Goal: Transaction & Acquisition: Download file/media

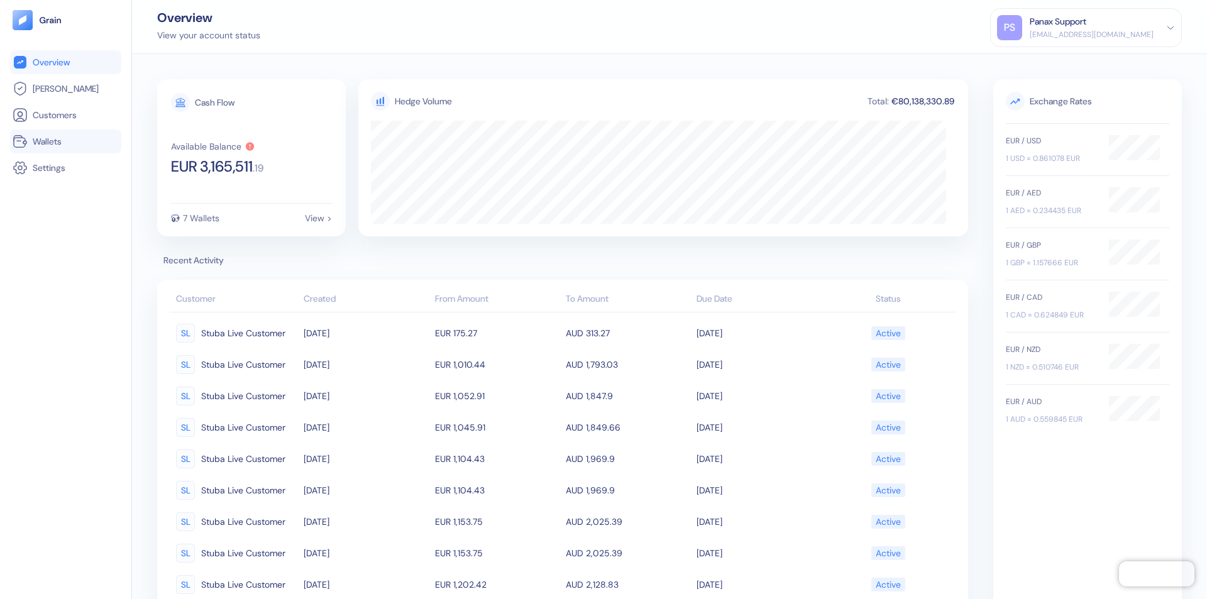
click at [65, 141] on link "Wallets" at bounding box center [66, 141] width 106 height 15
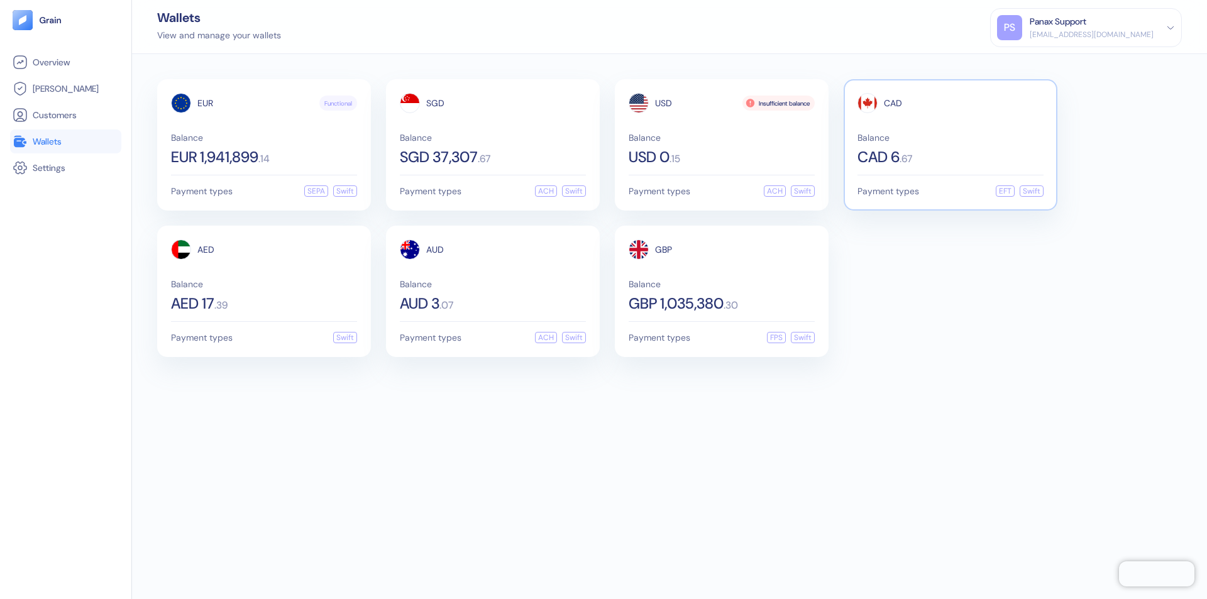
click at [893, 103] on span "CAD" at bounding box center [893, 103] width 18 height 9
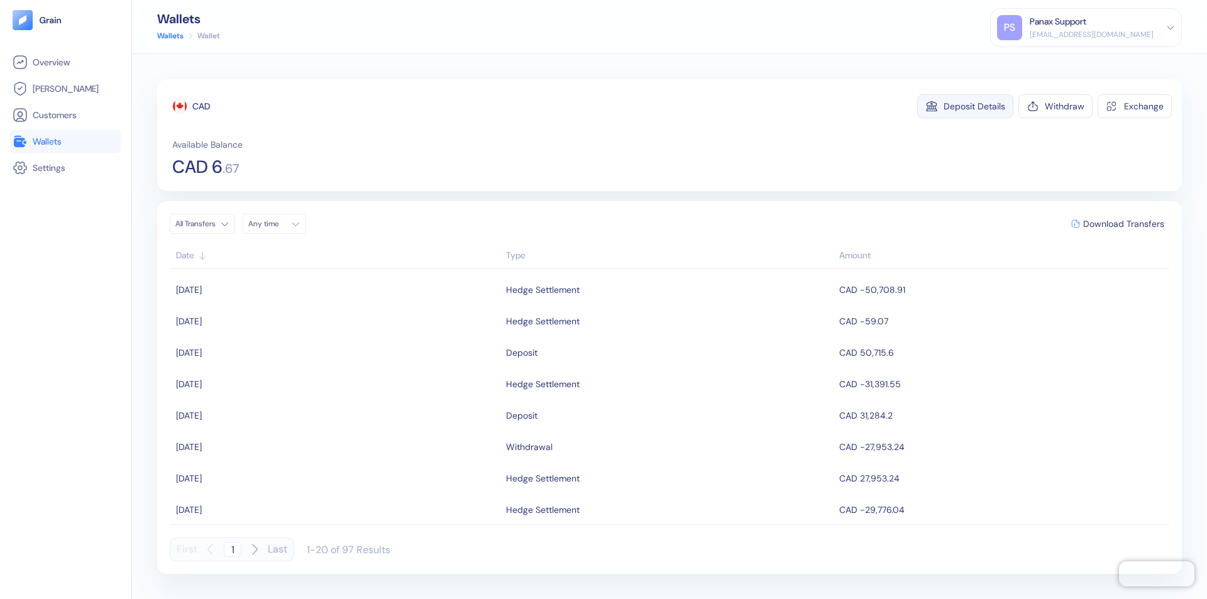
click at [974, 106] on div "Deposit Details" at bounding box center [975, 106] width 62 height 9
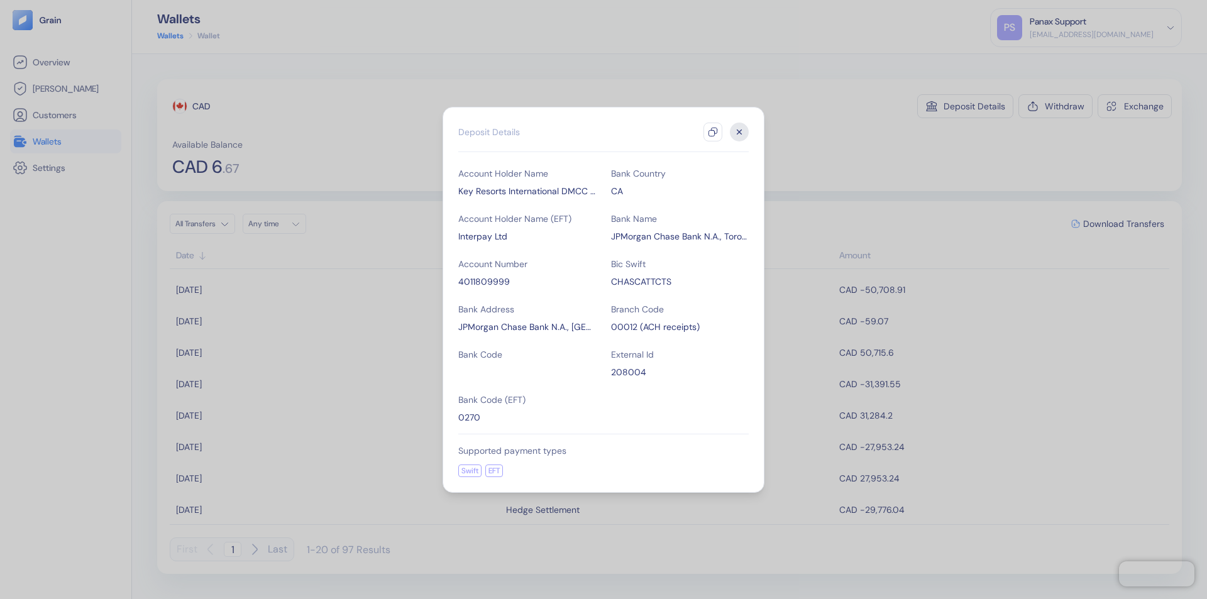
click at [713, 132] on icon "button" at bounding box center [713, 132] width 10 height 10
click at [739, 132] on icon "button" at bounding box center [739, 132] width 4 height 4
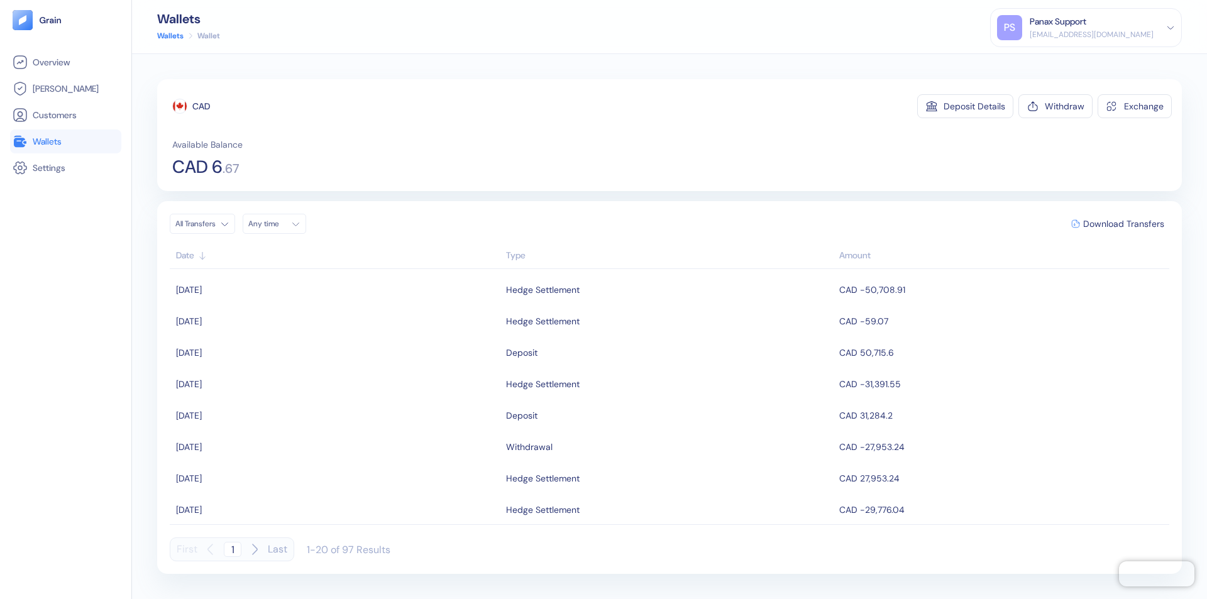
click at [278, 224] on div "Any time" at bounding box center [267, 224] width 38 height 10
click at [277, 324] on button "12" at bounding box center [276, 323] width 15 height 15
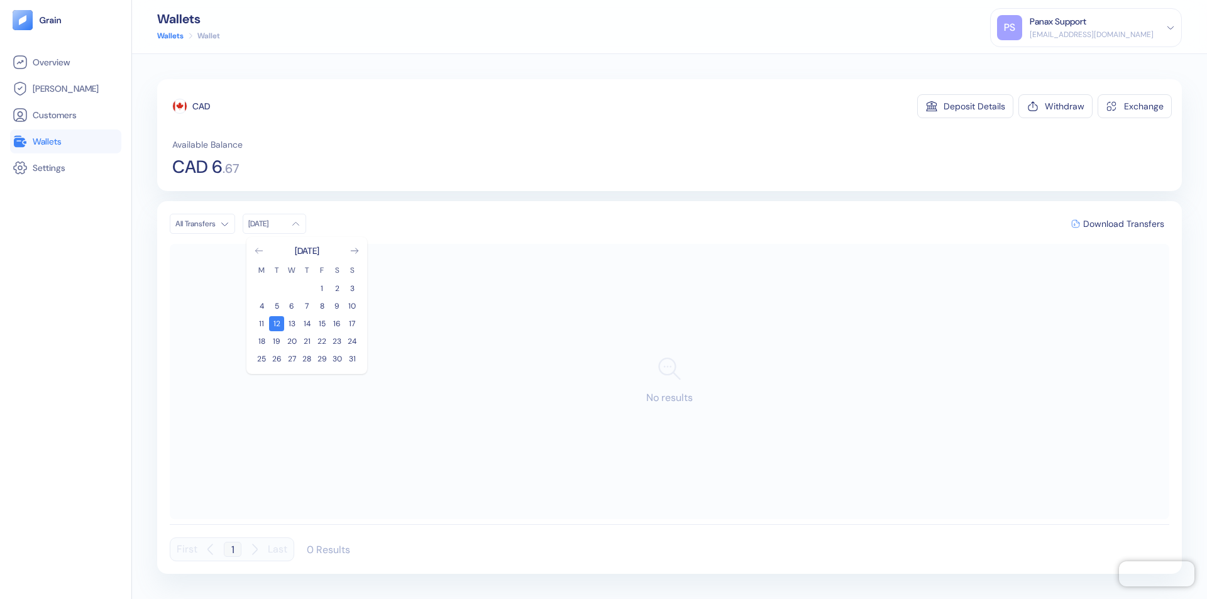
click at [259, 251] on icon "Go to previous month" at bounding box center [258, 250] width 7 height 5
click at [352, 306] on button "13" at bounding box center [352, 306] width 15 height 15
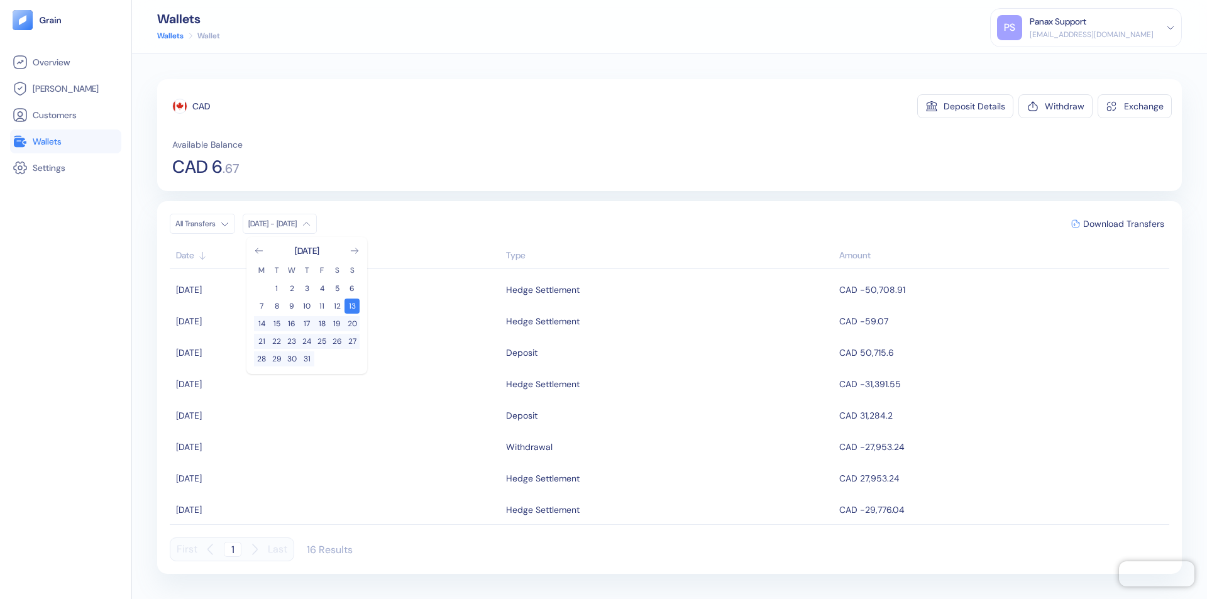
click at [201, 106] on div "CAD" at bounding box center [201, 106] width 18 height 13
click at [1123, 224] on span "Download Transfers" at bounding box center [1123, 223] width 81 height 9
click at [65, 141] on link "Wallets" at bounding box center [66, 141] width 106 height 15
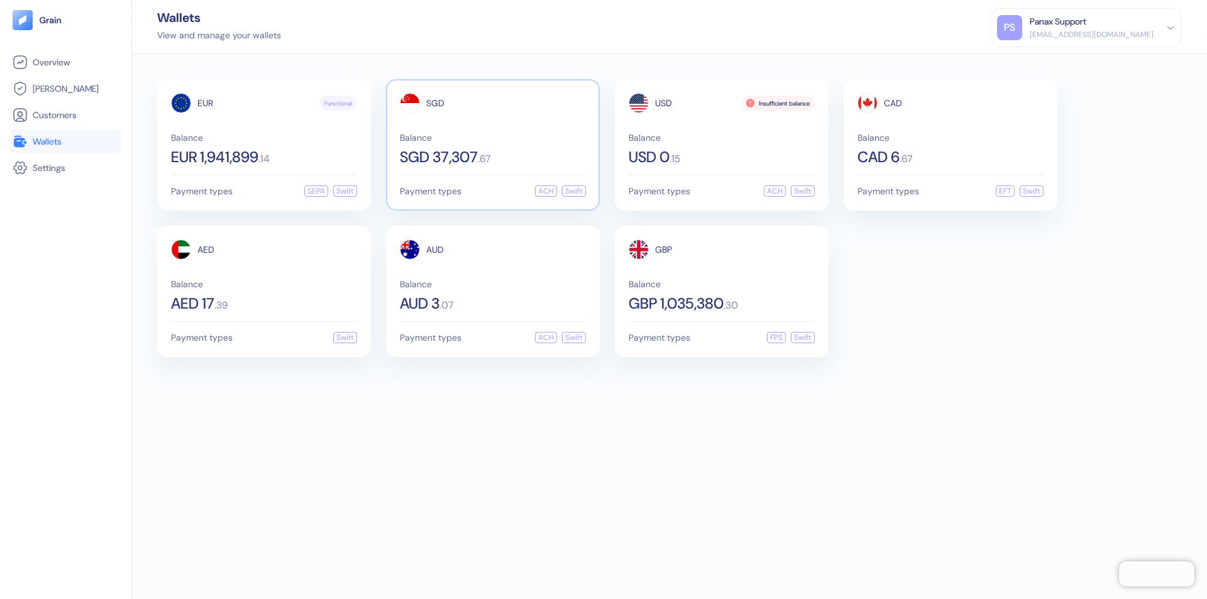
click at [435, 103] on span "SGD" at bounding box center [435, 103] width 18 height 9
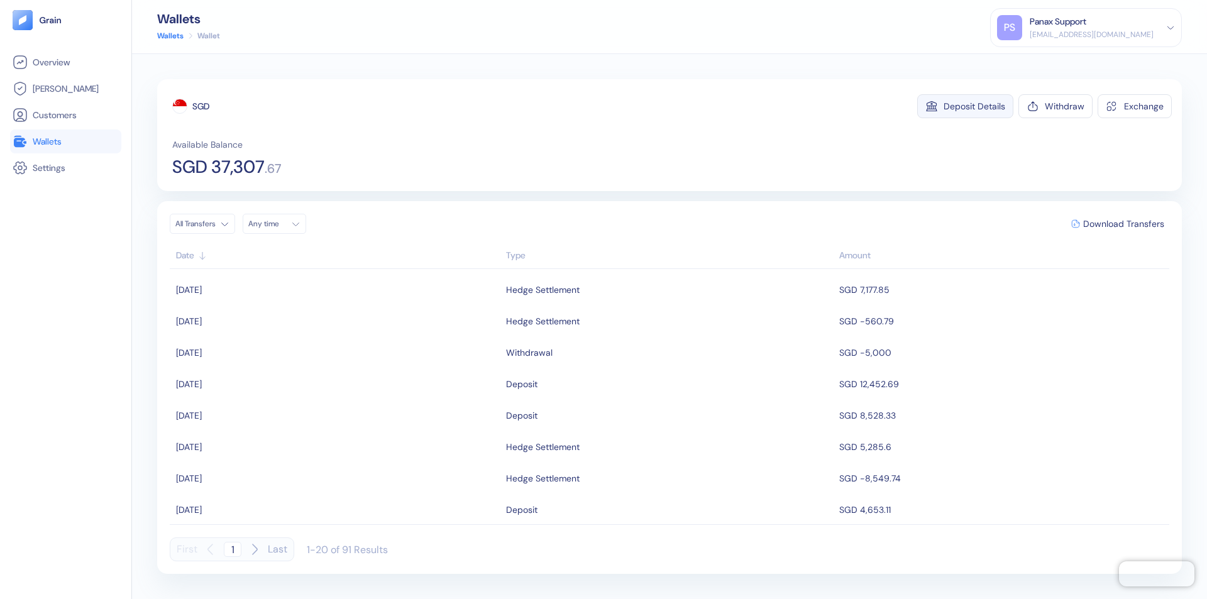
click at [974, 106] on div "Deposit Details" at bounding box center [975, 106] width 62 height 9
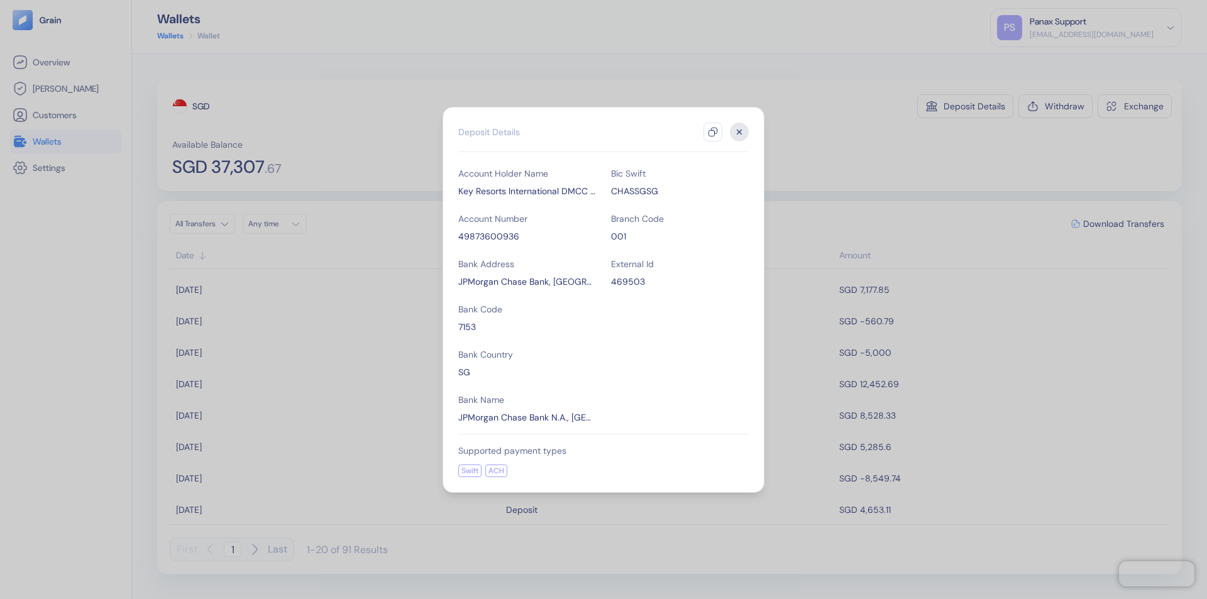
click at [713, 132] on icon "button" at bounding box center [713, 132] width 10 height 10
click at [739, 132] on icon "button" at bounding box center [739, 132] width 4 height 4
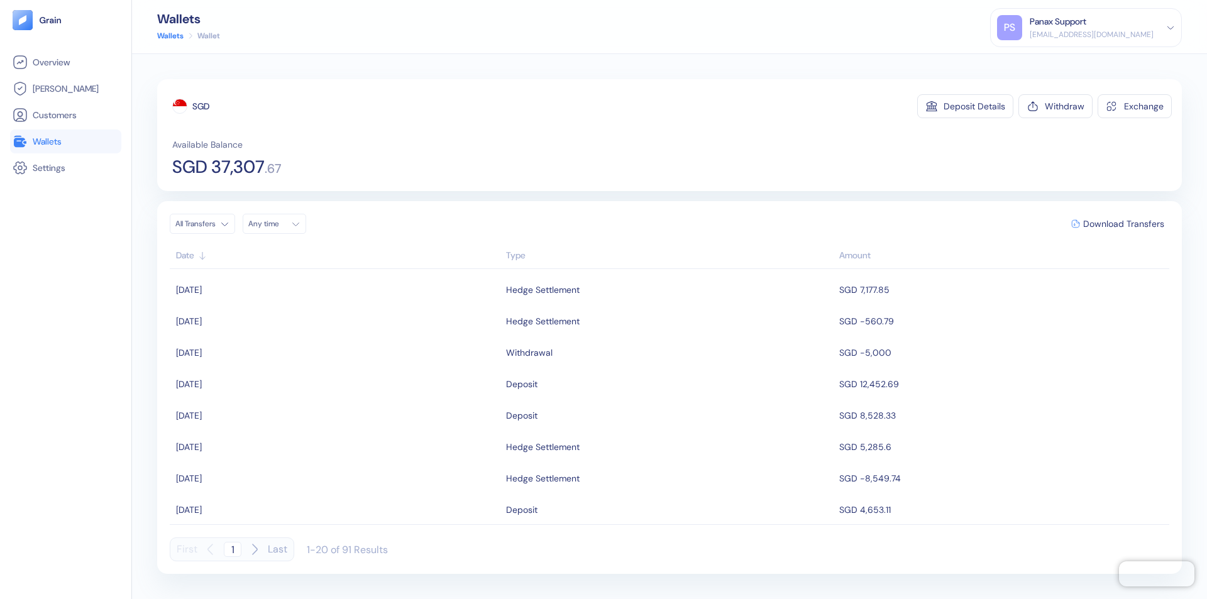
click at [278, 224] on div "Any time" at bounding box center [267, 224] width 38 height 10
click at [277, 324] on button "12" at bounding box center [276, 323] width 15 height 15
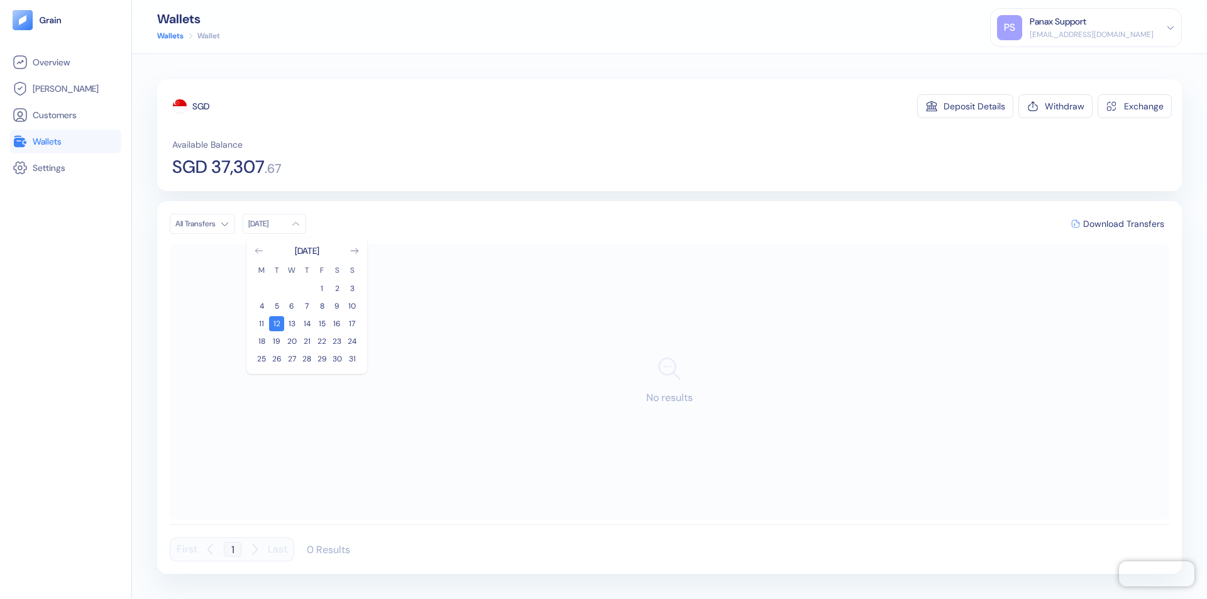
click at [259, 251] on icon "Go to previous month" at bounding box center [258, 250] width 7 height 5
click at [352, 306] on button "13" at bounding box center [352, 306] width 15 height 15
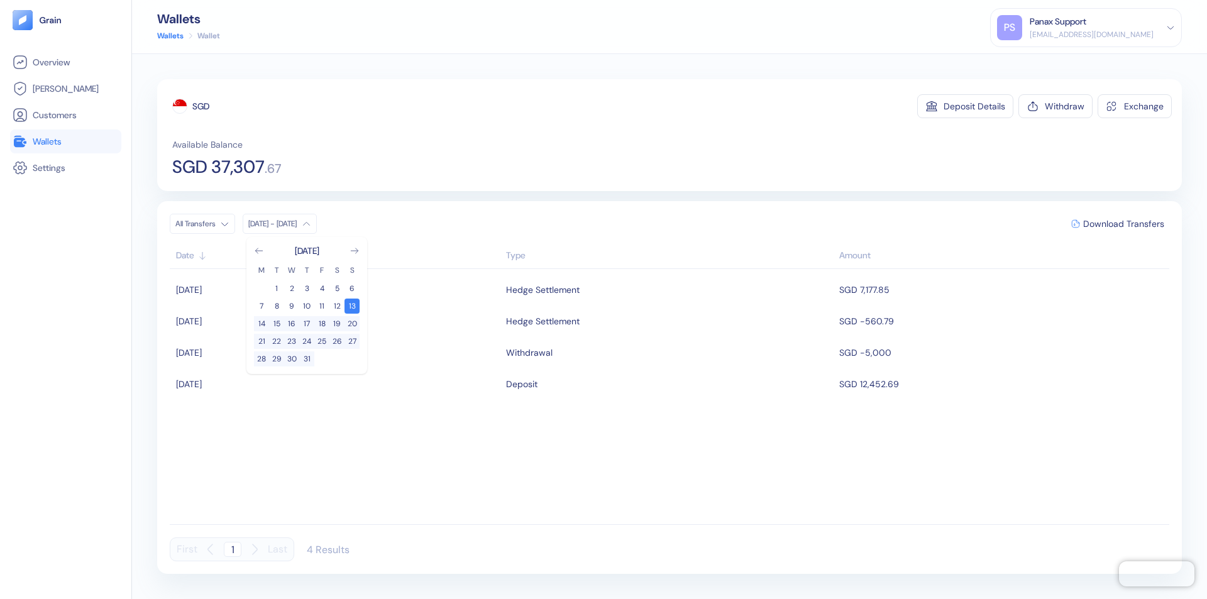
click at [201, 106] on div "SGD" at bounding box center [200, 106] width 17 height 13
click at [1123, 224] on span "Download Transfers" at bounding box center [1123, 223] width 81 height 9
click at [65, 141] on link "Wallets" at bounding box center [66, 141] width 106 height 15
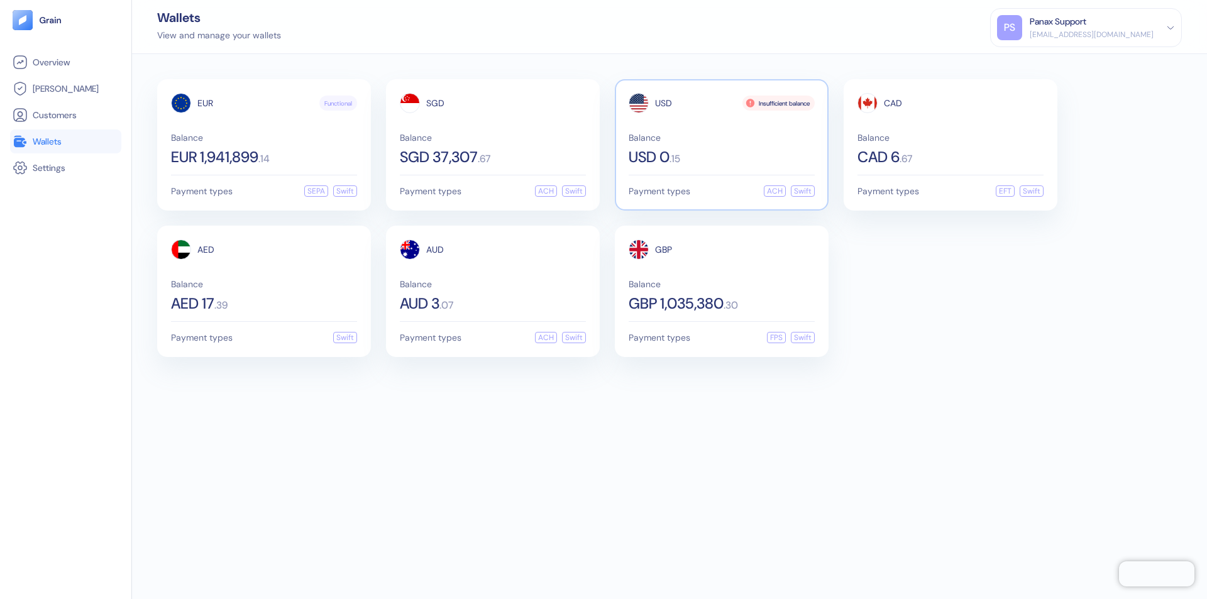
click at [663, 103] on span "USD" at bounding box center [663, 103] width 17 height 9
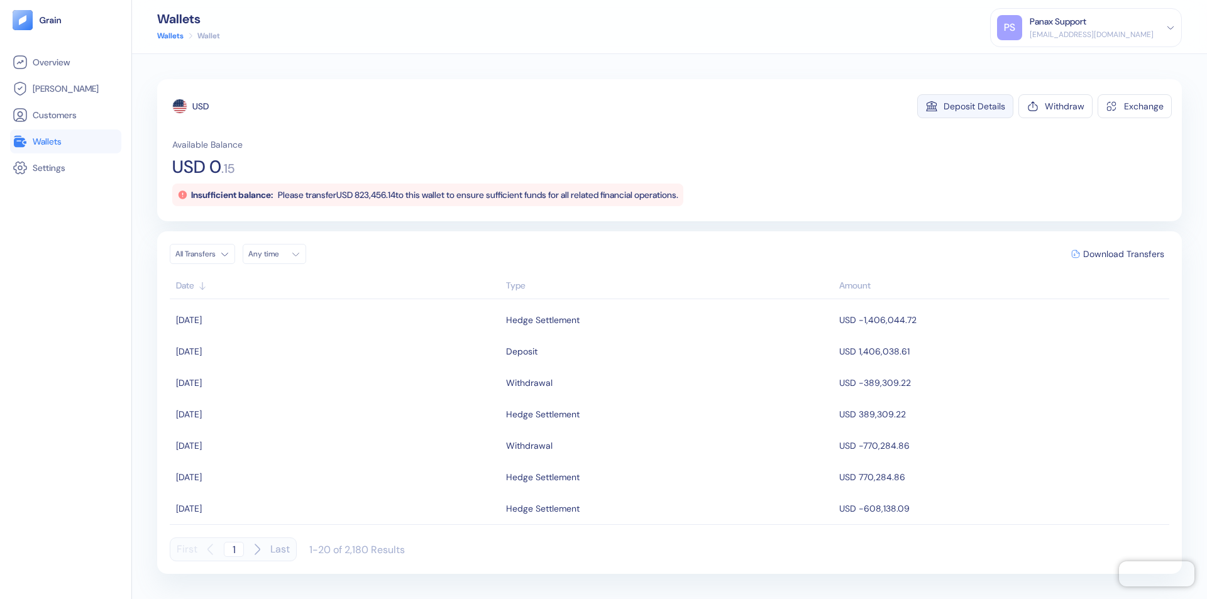
click at [974, 106] on div "Deposit Details" at bounding box center [975, 106] width 62 height 9
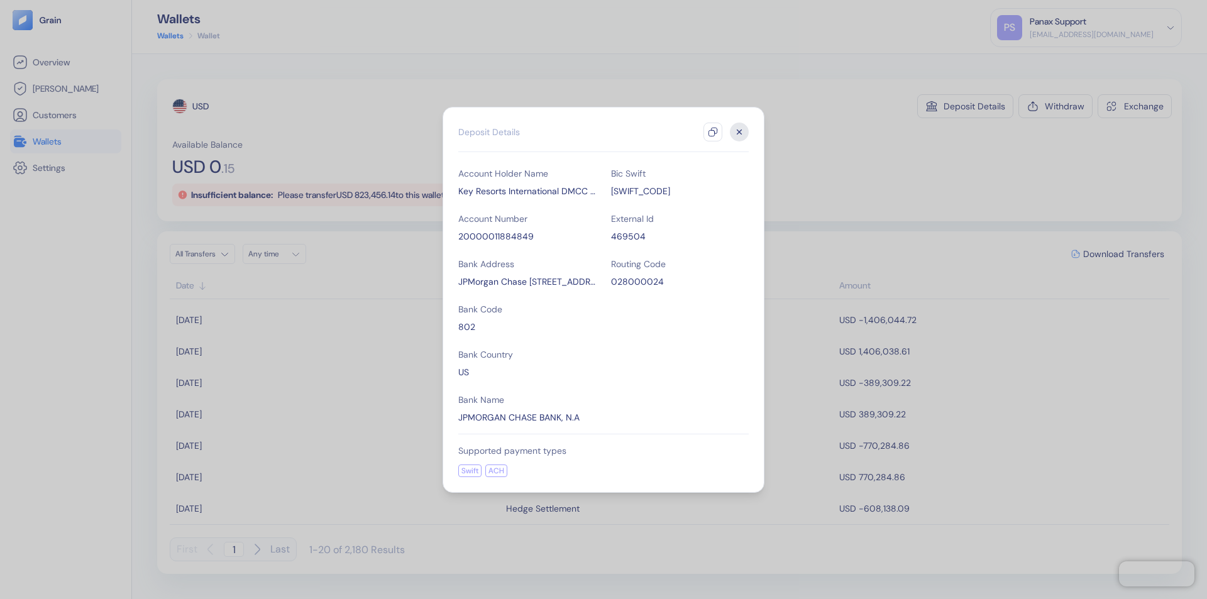
click at [713, 132] on icon "button" at bounding box center [713, 132] width 10 height 10
click at [739, 132] on icon "button" at bounding box center [739, 132] width 4 height 4
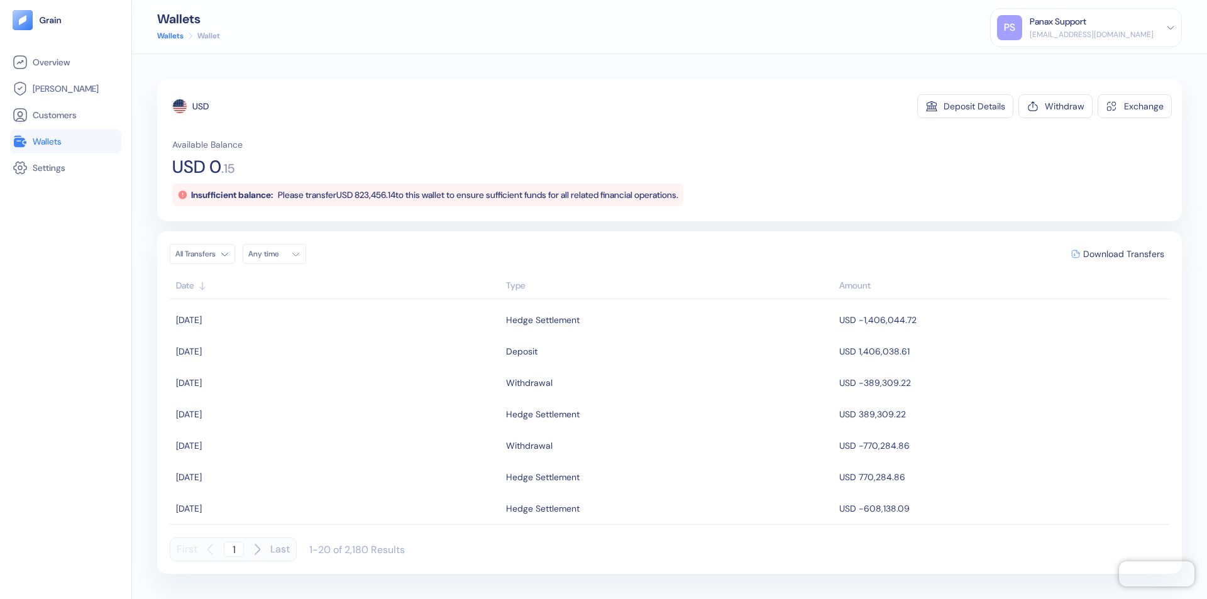
click at [278, 254] on div "Any time" at bounding box center [267, 254] width 38 height 10
click at [277, 354] on button "12" at bounding box center [276, 353] width 15 height 15
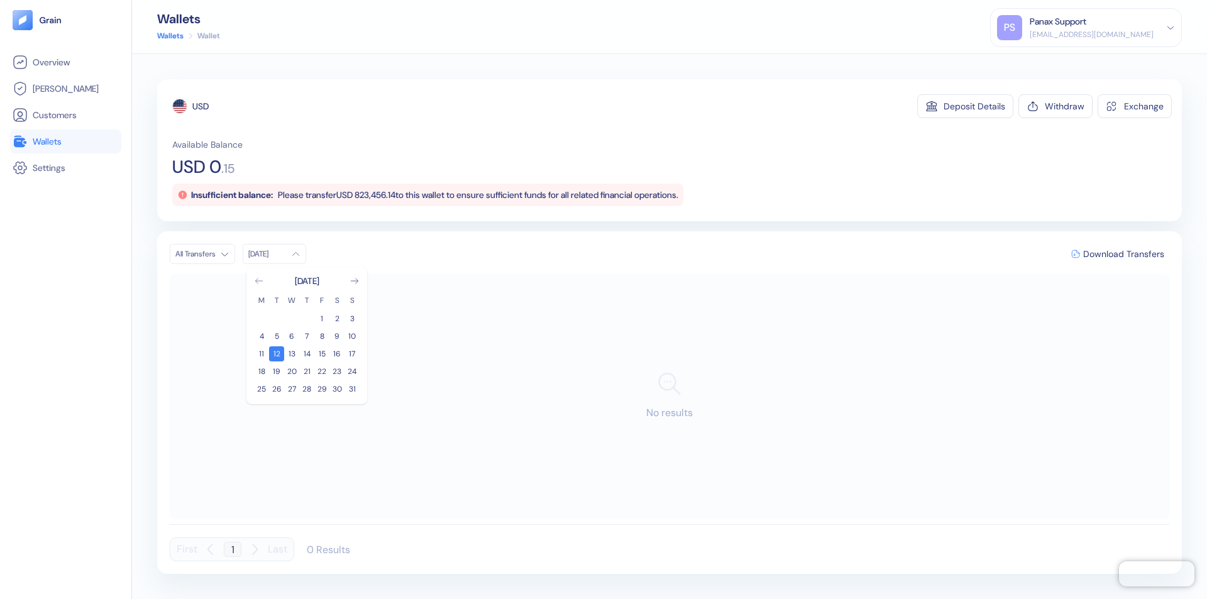
click at [259, 281] on icon "Go to previous month" at bounding box center [258, 281] width 7 height 5
click at [352, 336] on button "13" at bounding box center [352, 336] width 15 height 15
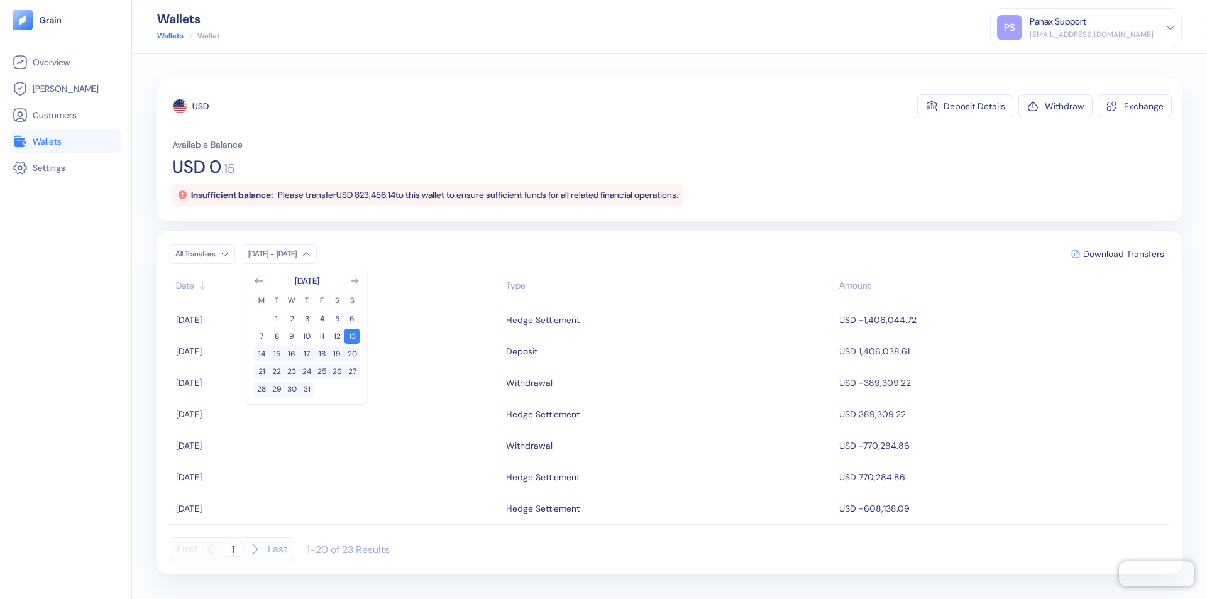
click at [201, 106] on div "USD" at bounding box center [200, 106] width 16 height 13
click at [1123, 254] on span "Download Transfers" at bounding box center [1123, 254] width 81 height 9
click at [65, 141] on link "Wallets" at bounding box center [66, 141] width 106 height 15
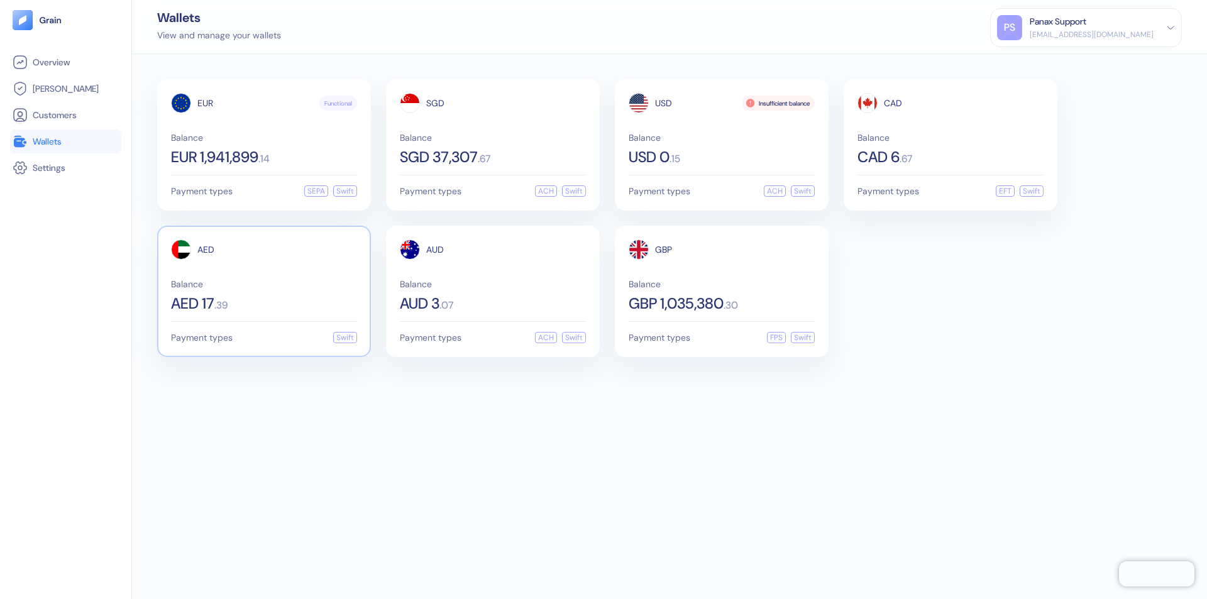
click at [206, 250] on span "AED" at bounding box center [205, 249] width 17 height 9
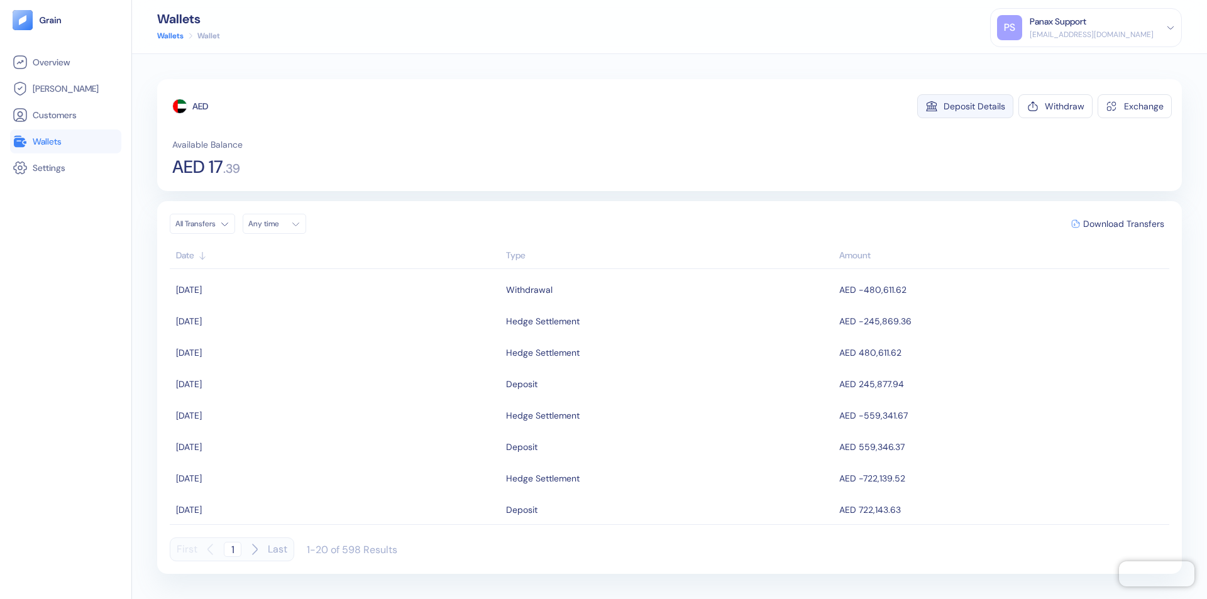
click at [974, 106] on div "Deposit Details" at bounding box center [975, 106] width 62 height 9
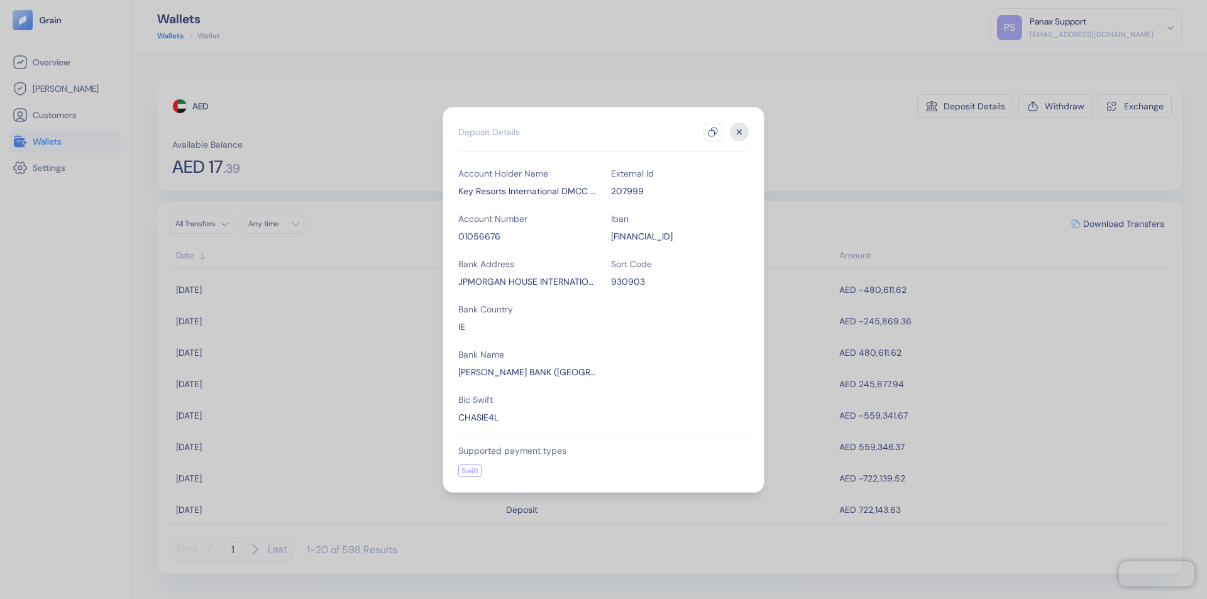
click at [713, 132] on icon "button" at bounding box center [713, 132] width 10 height 10
click at [739, 132] on icon "button" at bounding box center [739, 132] width 4 height 4
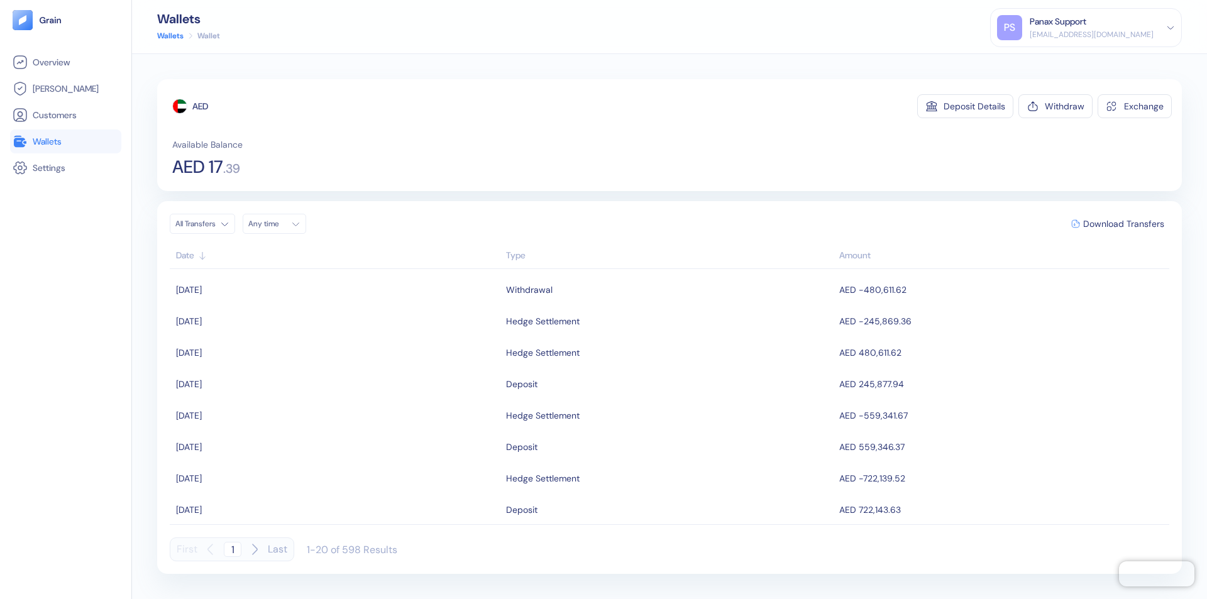
click at [278, 224] on div "Any time" at bounding box center [267, 224] width 38 height 10
click at [277, 324] on button "12" at bounding box center [276, 323] width 15 height 15
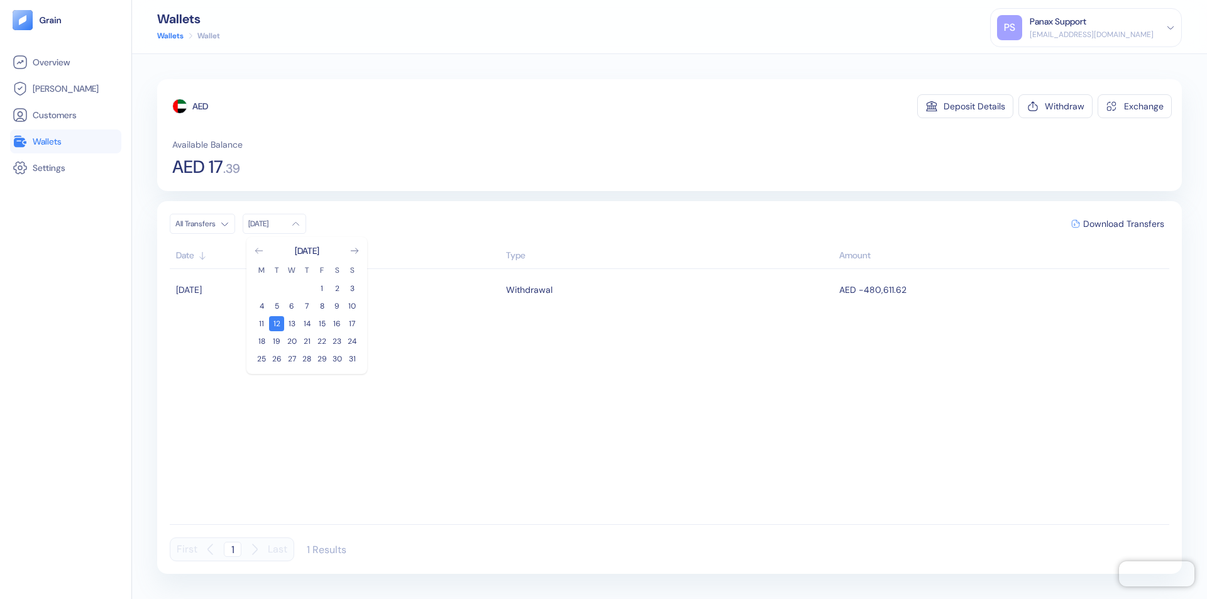
click at [259, 251] on icon "Go to previous month" at bounding box center [258, 250] width 7 height 5
click at [352, 306] on button "13" at bounding box center [352, 306] width 15 height 15
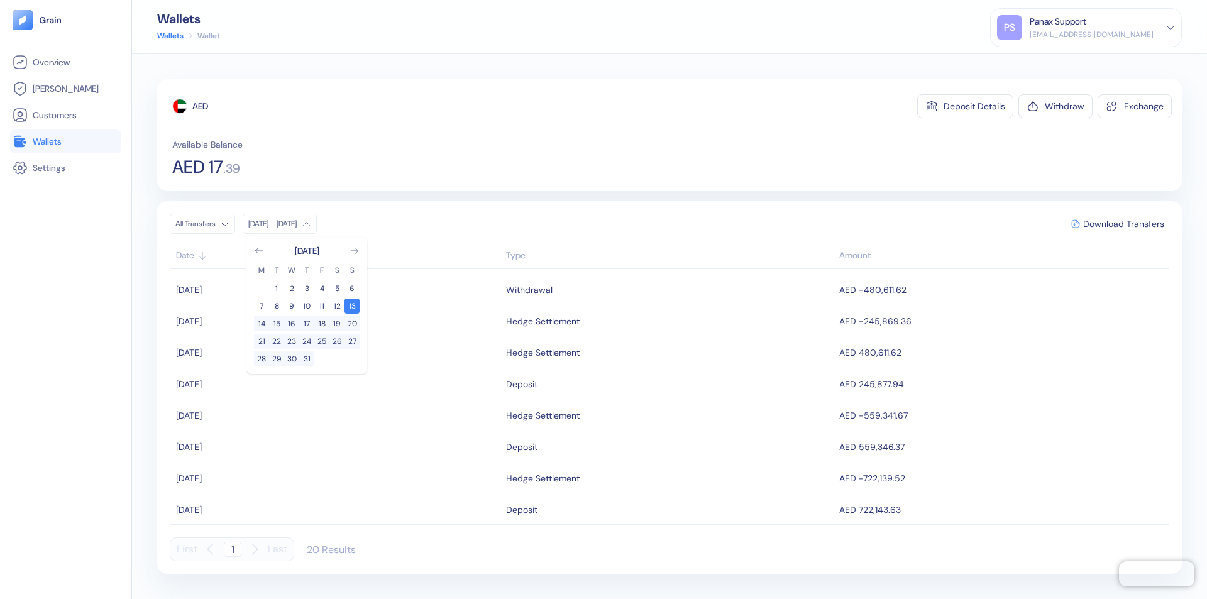
click at [201, 106] on div "AED" at bounding box center [200, 106] width 16 height 13
click at [1123, 224] on span "Download Transfers" at bounding box center [1123, 223] width 81 height 9
click at [65, 141] on link "Wallets" at bounding box center [66, 141] width 106 height 15
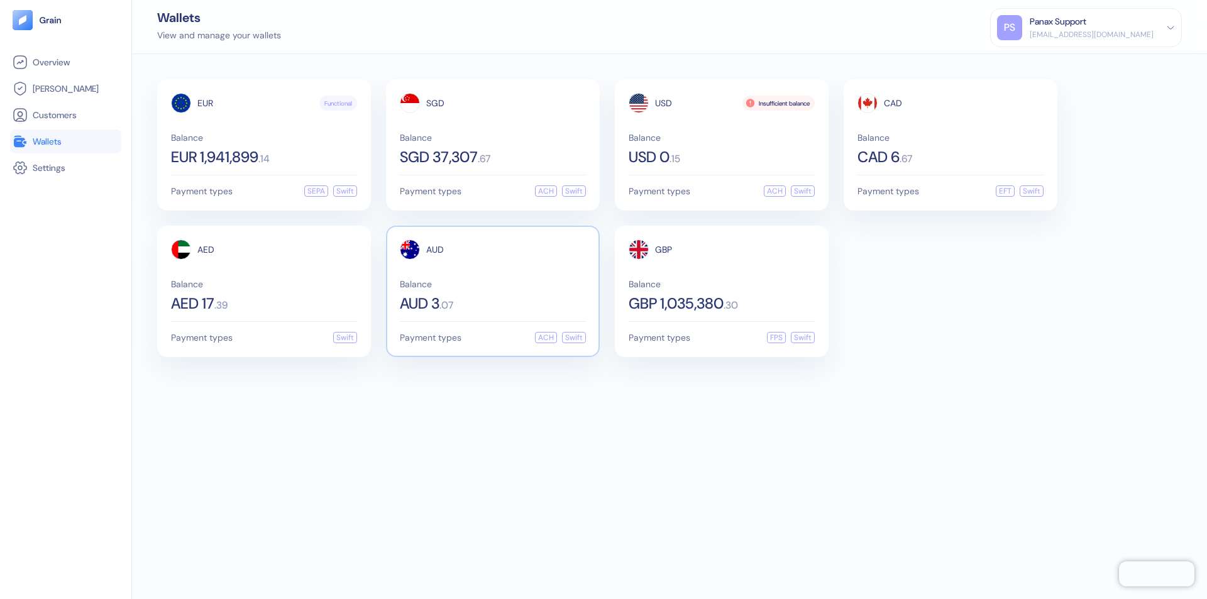
click at [435, 250] on span "AUD" at bounding box center [435, 249] width 18 height 9
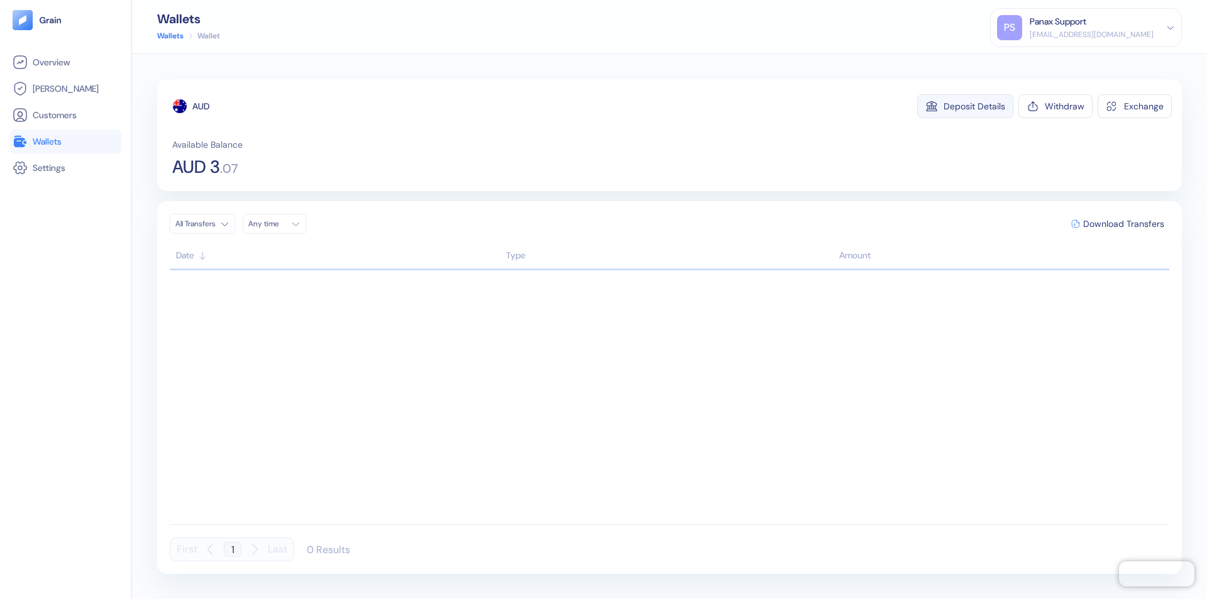
click at [974, 106] on div "Deposit Details" at bounding box center [975, 106] width 62 height 9
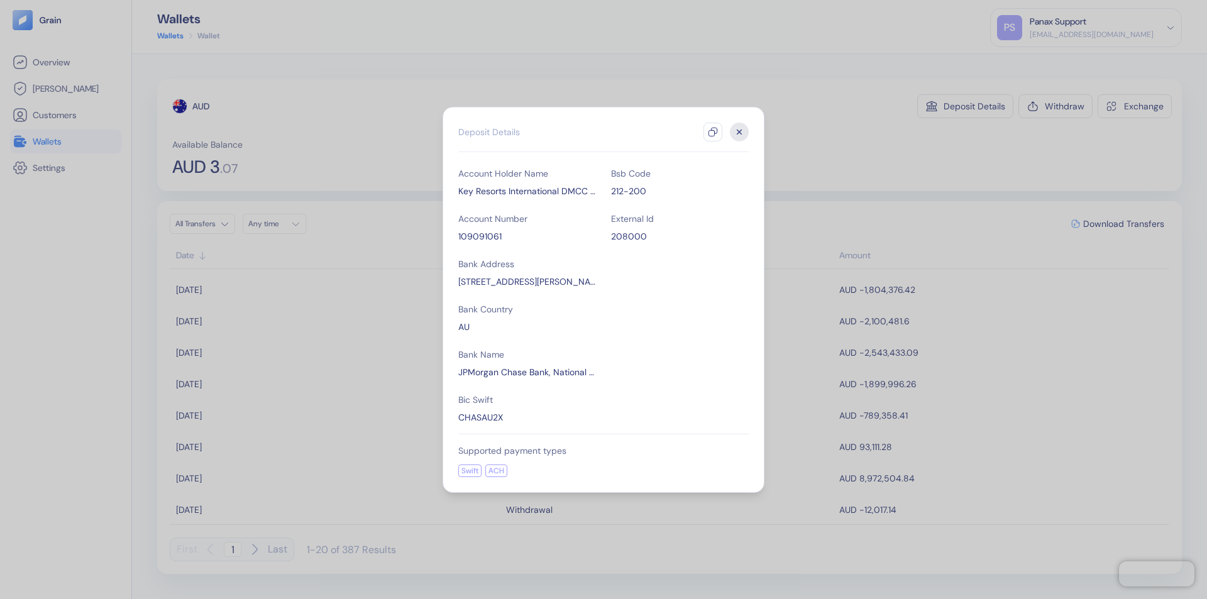
click at [713, 132] on icon "button" at bounding box center [713, 132] width 10 height 10
click at [739, 132] on icon "button" at bounding box center [739, 132] width 4 height 4
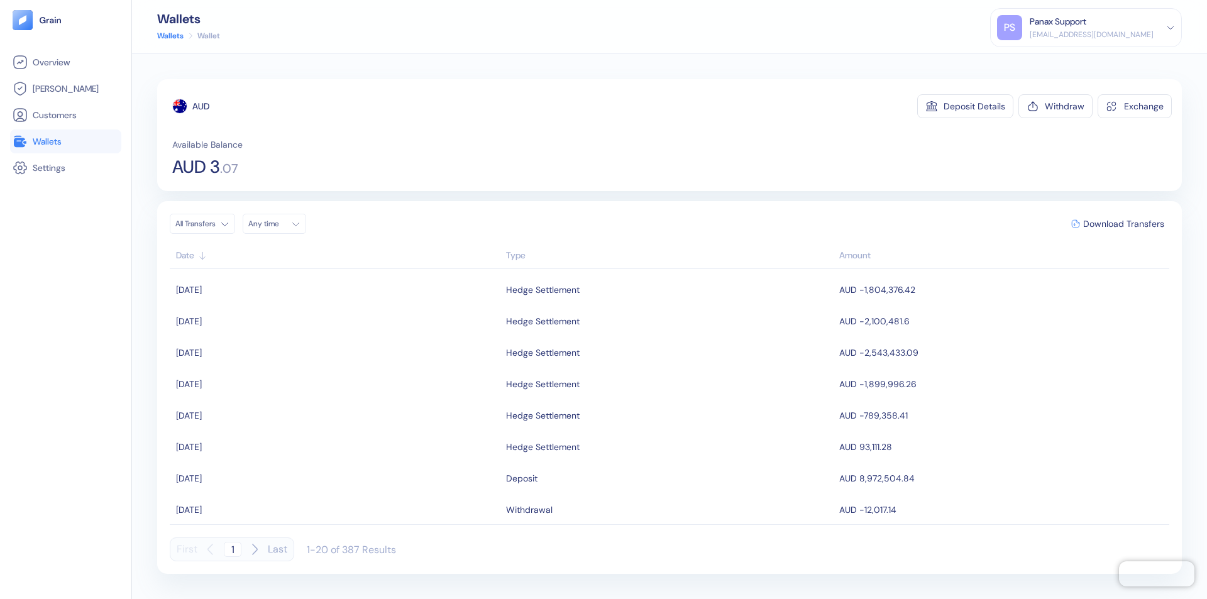
click at [278, 224] on div "Any time" at bounding box center [267, 224] width 38 height 10
click at [277, 324] on button "12" at bounding box center [276, 323] width 15 height 15
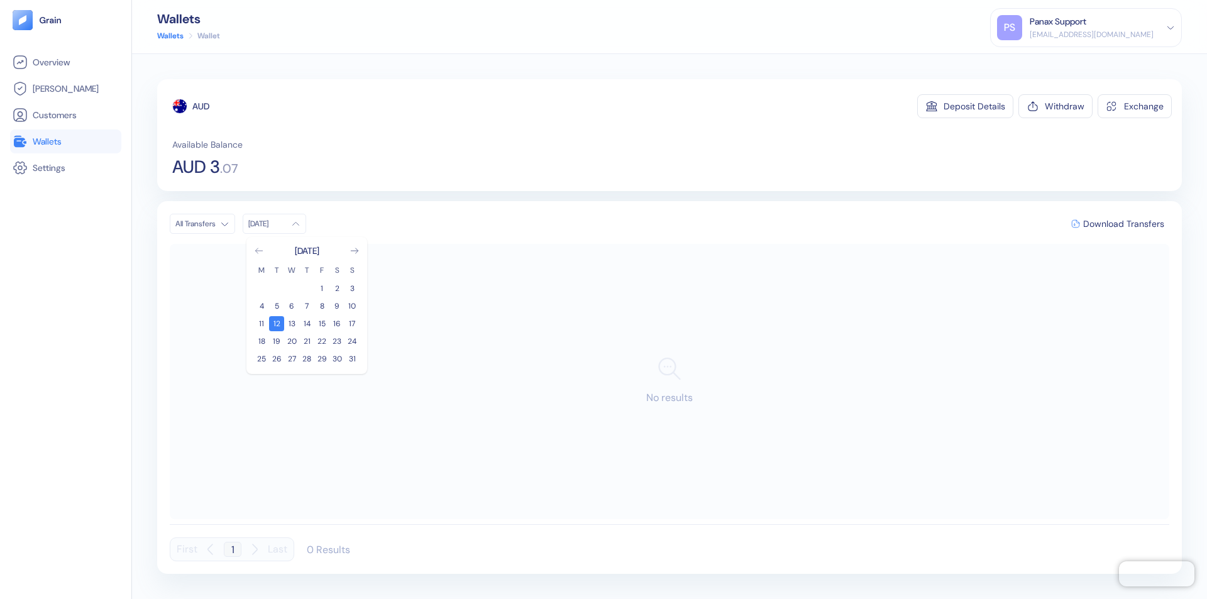
click at [259, 251] on icon "Go to previous month" at bounding box center [258, 250] width 7 height 5
click at [352, 306] on button "13" at bounding box center [352, 306] width 15 height 15
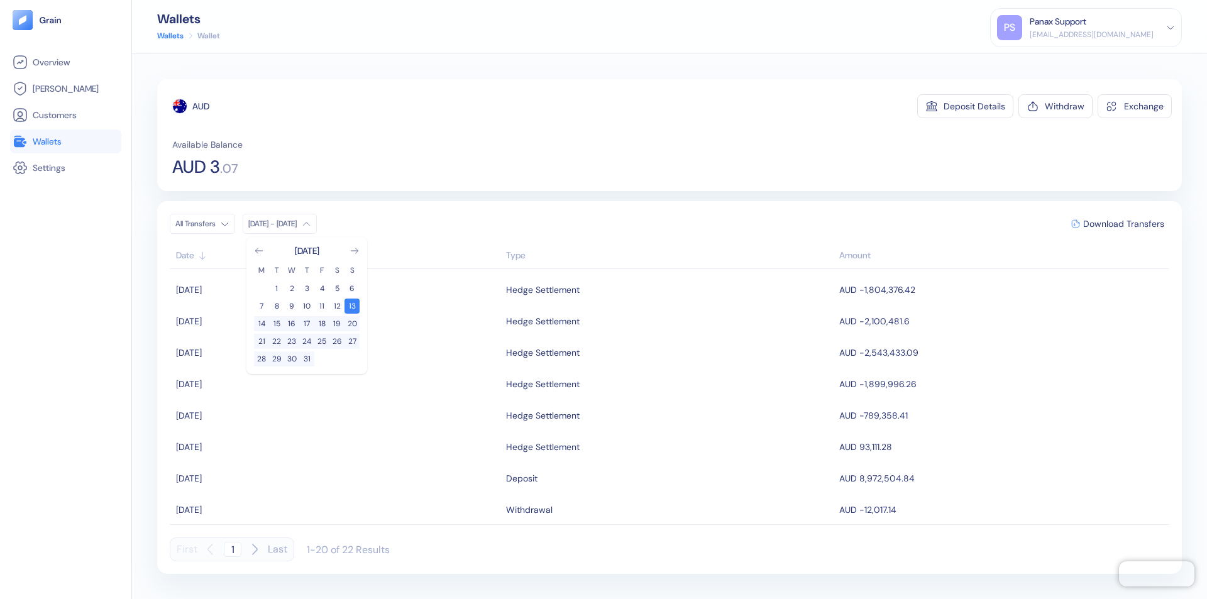
click at [201, 106] on div "AUD" at bounding box center [200, 106] width 17 height 13
click at [1123, 224] on span "Download Transfers" at bounding box center [1123, 223] width 81 height 9
click at [65, 141] on link "Wallets" at bounding box center [66, 141] width 106 height 15
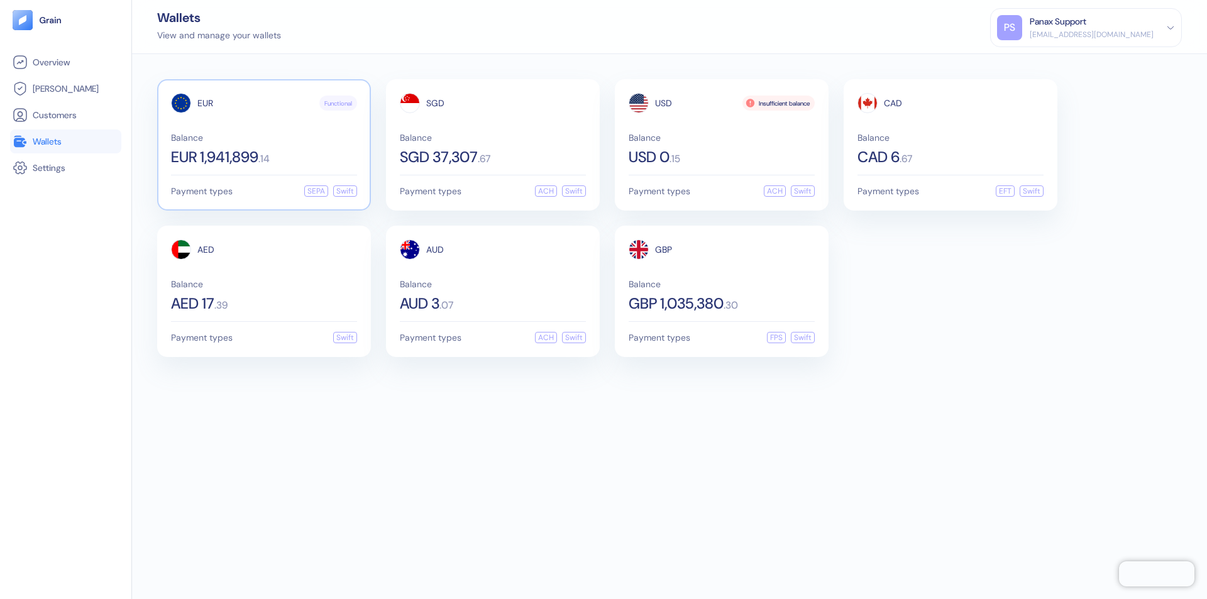
click at [205, 103] on span "EUR" at bounding box center [205, 103] width 16 height 9
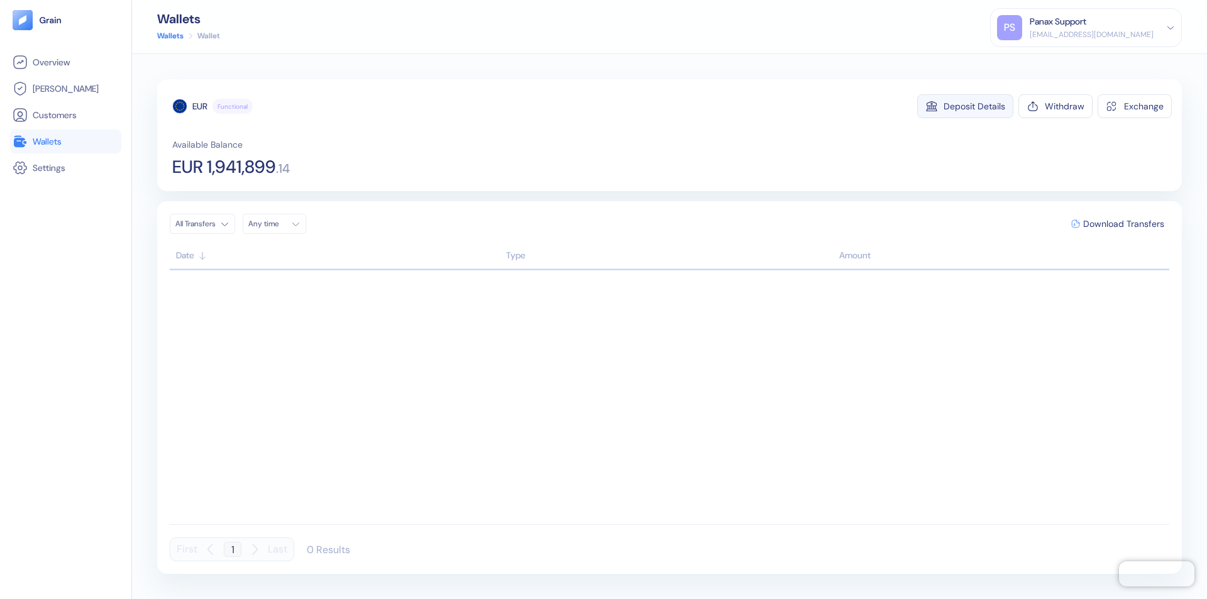
click at [974, 106] on div "Deposit Details" at bounding box center [975, 106] width 62 height 9
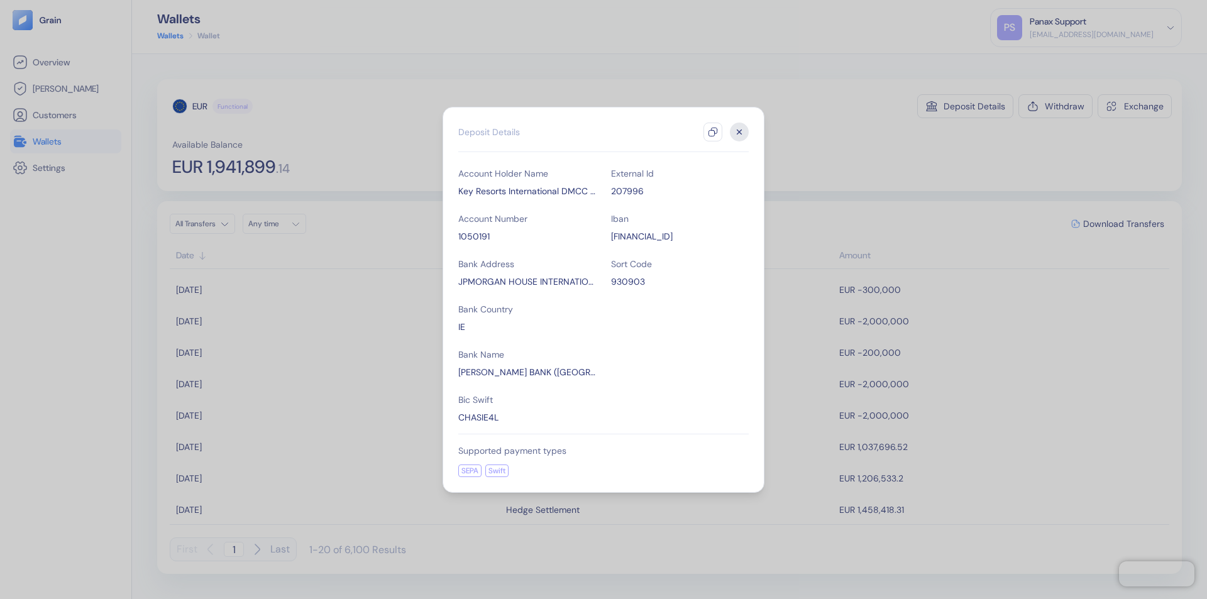
click at [713, 132] on icon "button" at bounding box center [713, 132] width 10 height 10
click at [739, 132] on icon "button" at bounding box center [739, 132] width 4 height 4
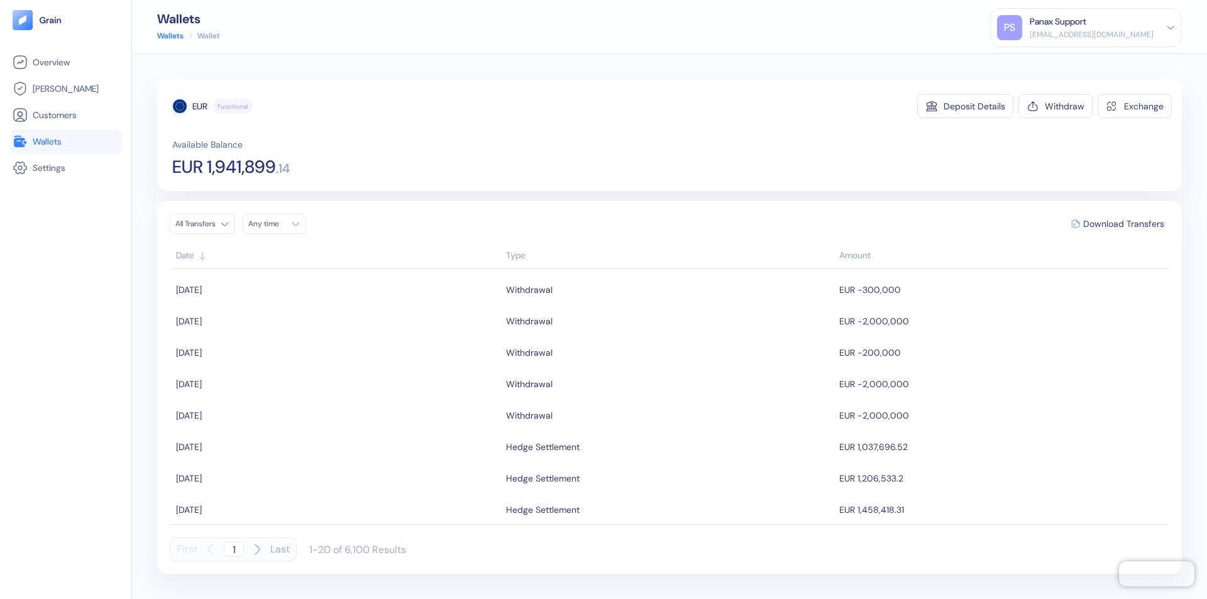
click at [278, 224] on div "Any time" at bounding box center [267, 224] width 38 height 10
click at [277, 324] on button "12" at bounding box center [276, 323] width 15 height 15
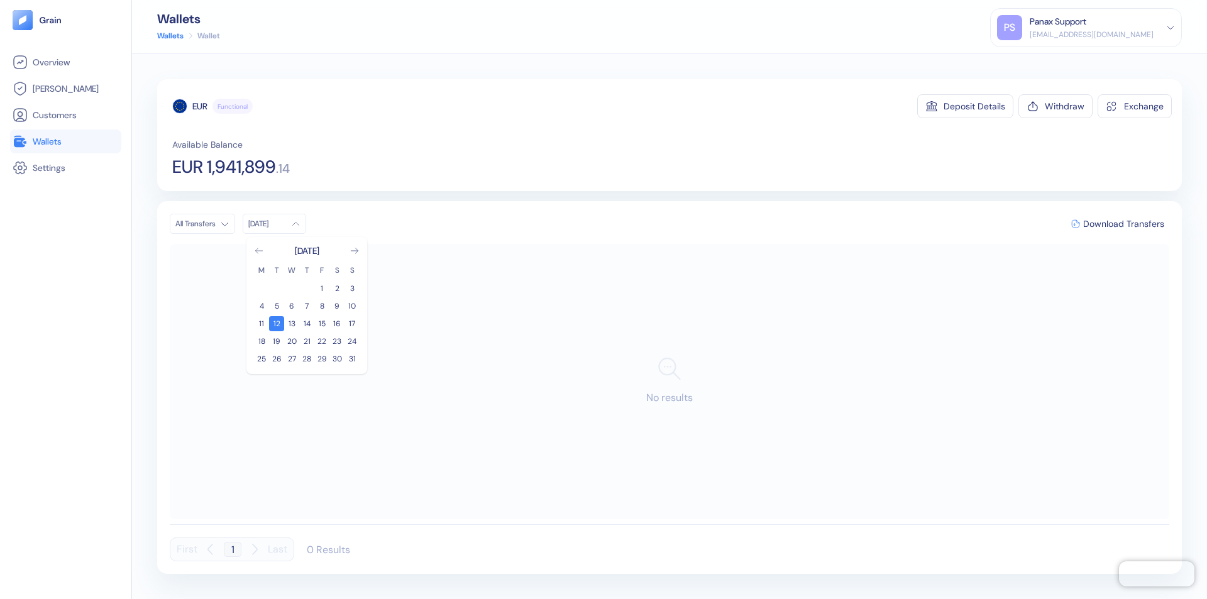
click at [259, 251] on icon "Go to previous month" at bounding box center [258, 250] width 7 height 5
click at [352, 306] on button "13" at bounding box center [352, 306] width 15 height 15
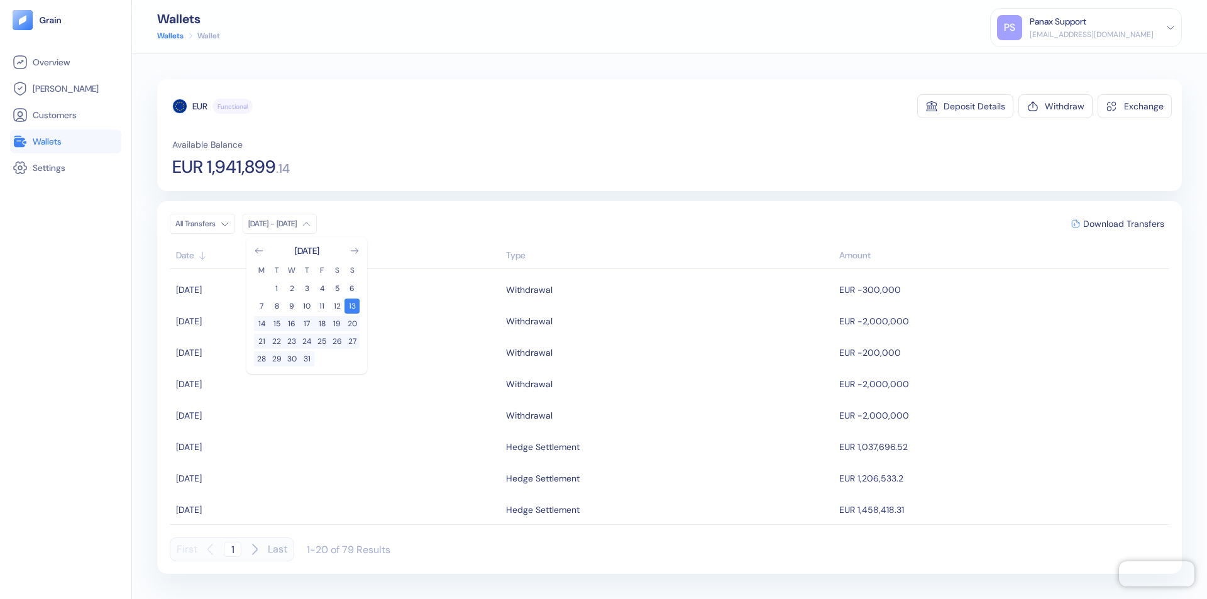
click at [200, 106] on div "EUR" at bounding box center [199, 106] width 15 height 13
click at [1123, 224] on span "Download Transfers" at bounding box center [1123, 223] width 81 height 9
click at [65, 141] on link "Wallets" at bounding box center [66, 141] width 106 height 15
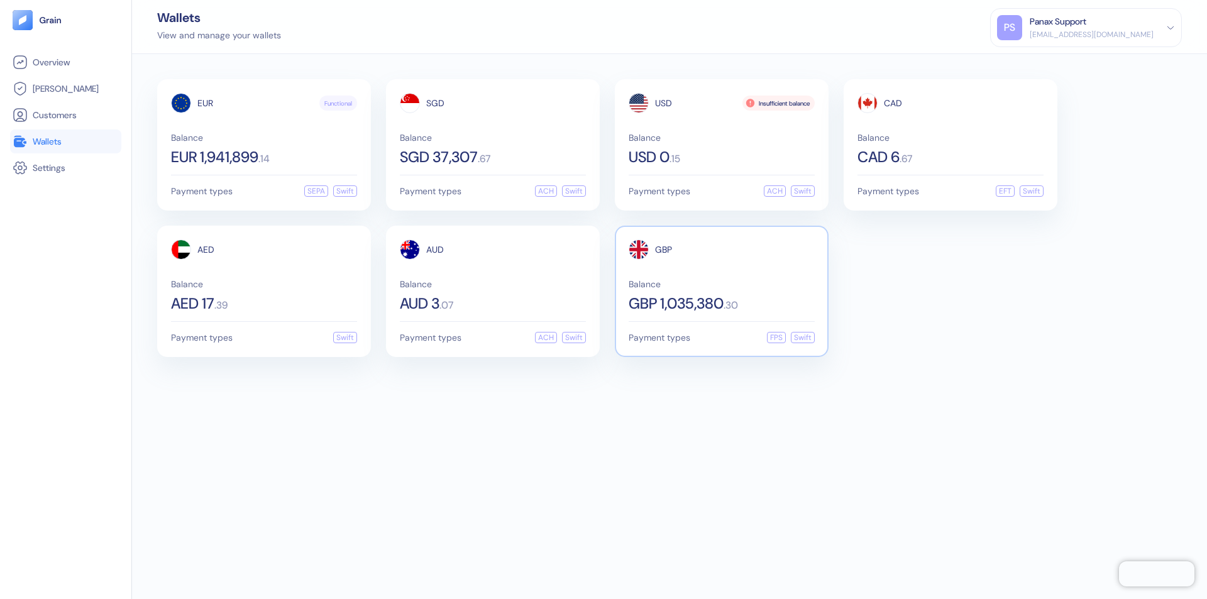
click at [663, 250] on span "GBP" at bounding box center [663, 249] width 17 height 9
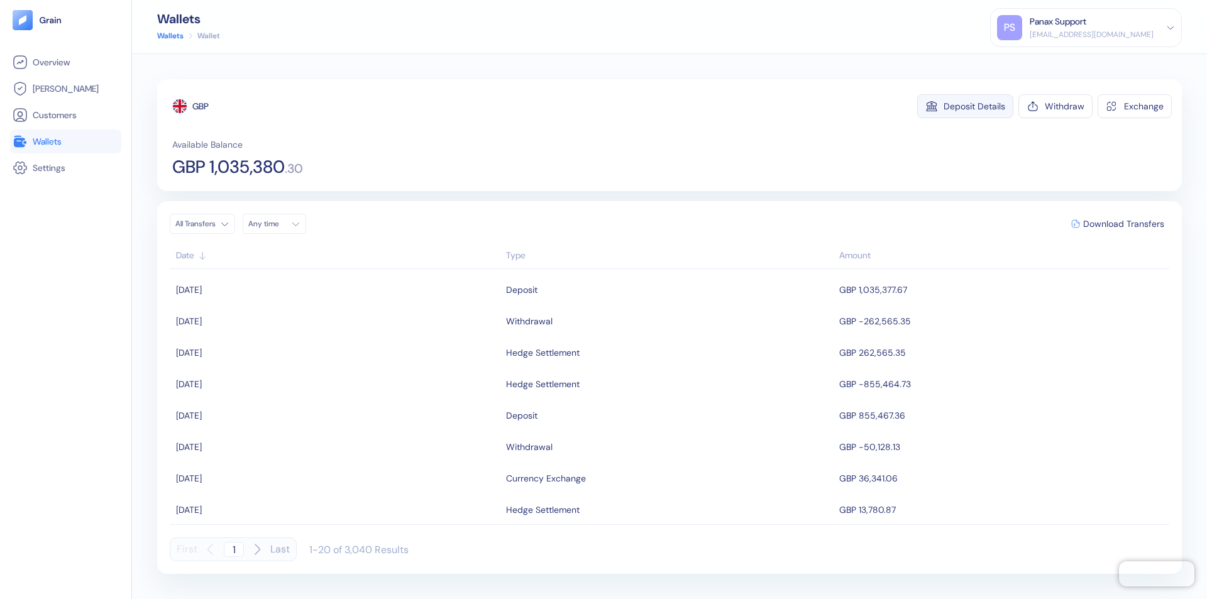
click at [974, 106] on div "Deposit Details" at bounding box center [975, 106] width 62 height 9
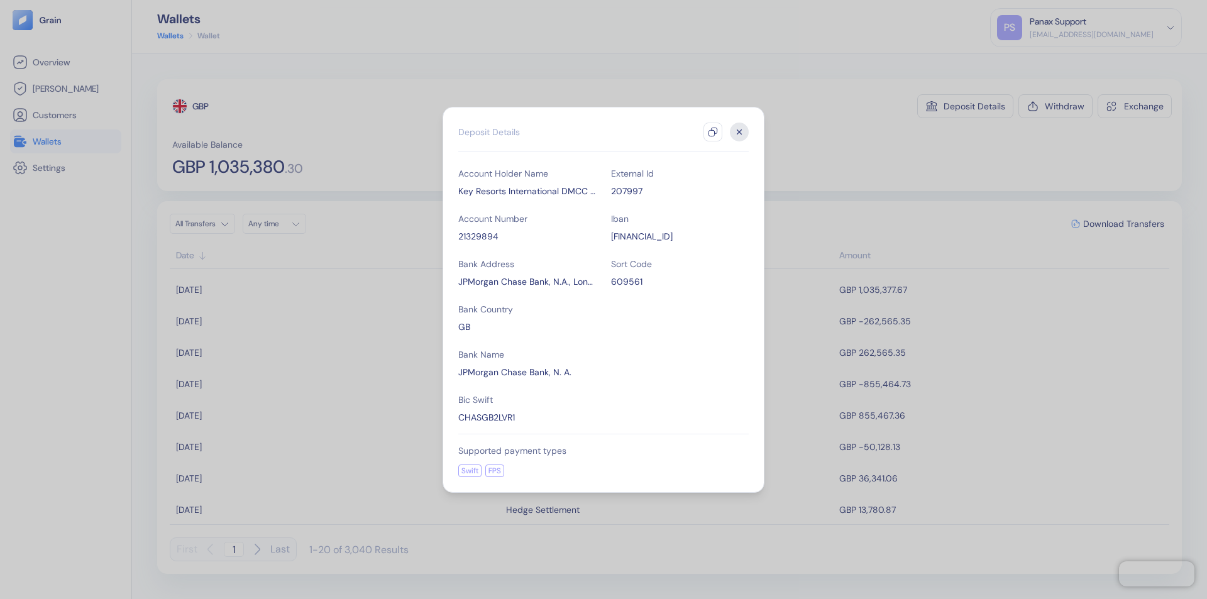
click at [713, 132] on icon "button" at bounding box center [713, 132] width 10 height 10
click at [739, 132] on icon "button" at bounding box center [739, 132] width 4 height 4
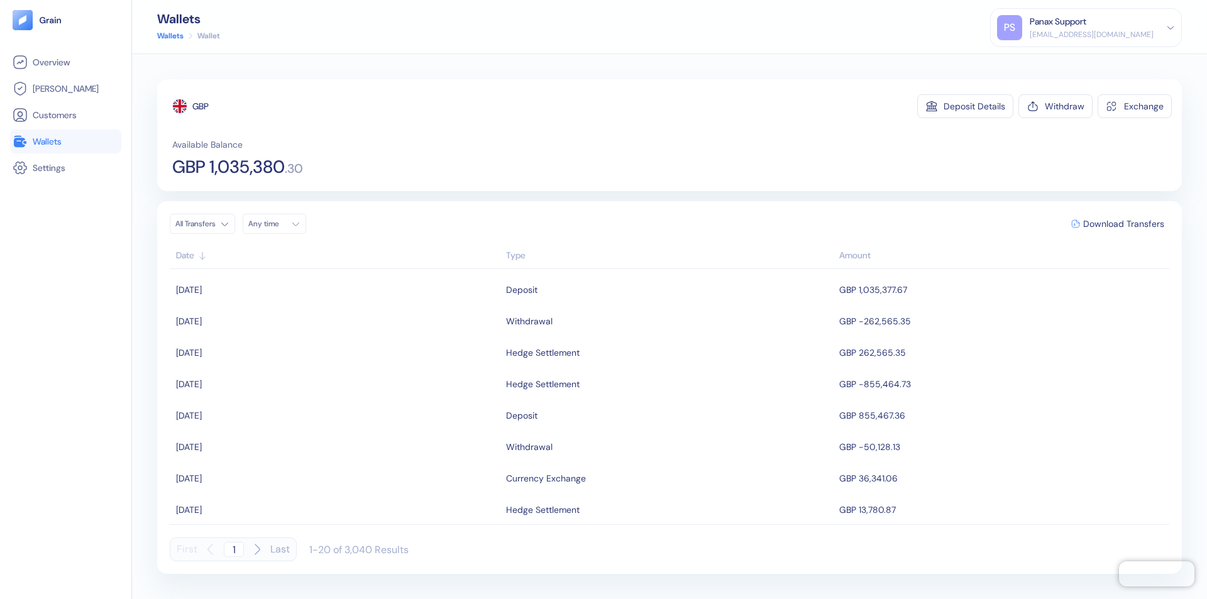
click at [278, 224] on div "Any time" at bounding box center [267, 224] width 38 height 10
click at [277, 324] on button "12" at bounding box center [276, 323] width 15 height 15
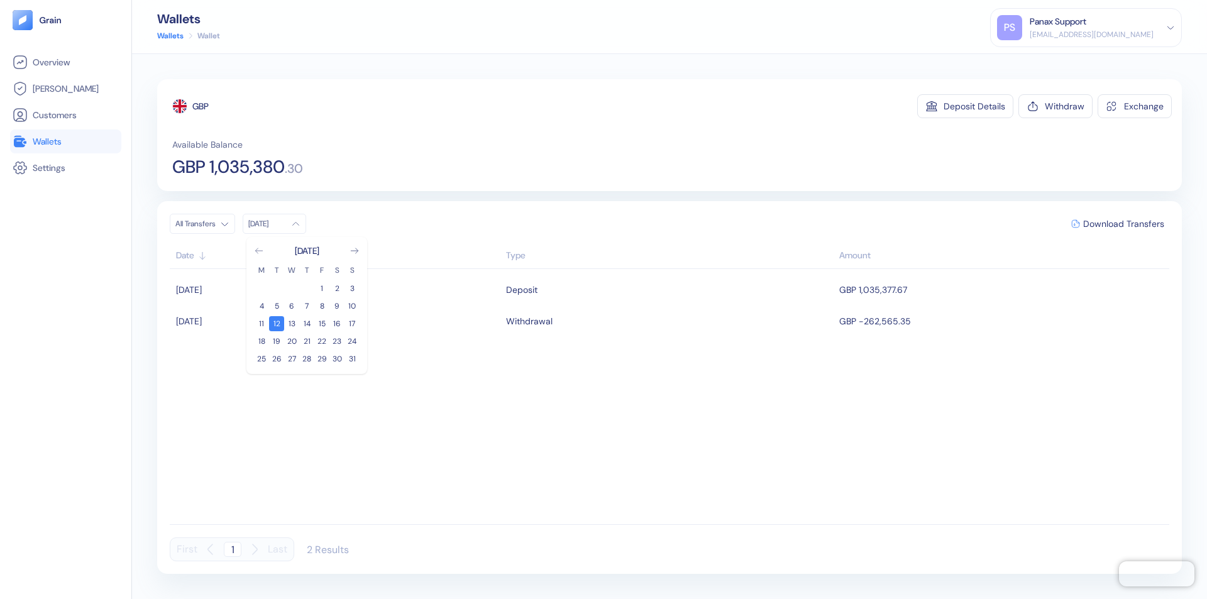
click at [259, 251] on icon "Go to previous month" at bounding box center [258, 250] width 7 height 5
click at [352, 306] on button "13" at bounding box center [352, 306] width 15 height 15
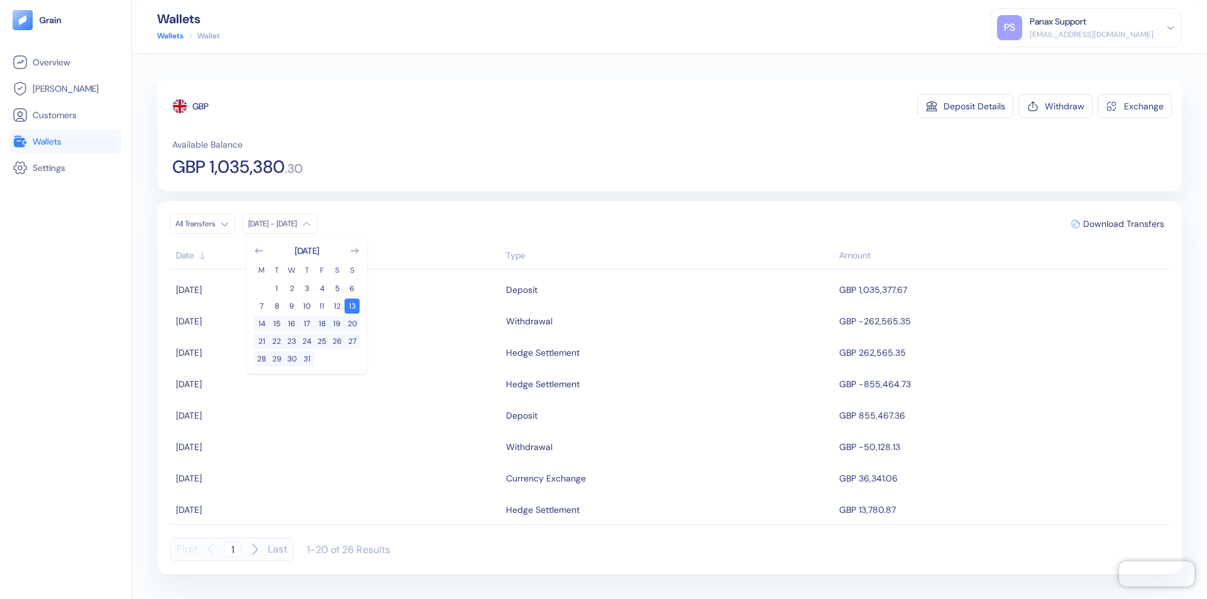
click at [201, 106] on div "GBP" at bounding box center [200, 106] width 16 height 13
click at [1123, 224] on span "Download Transfers" at bounding box center [1123, 223] width 81 height 9
click at [1086, 28] on div "Panax Support" at bounding box center [1058, 21] width 57 height 13
click at [1048, 62] on div "Sign Out" at bounding box center [1030, 62] width 35 height 13
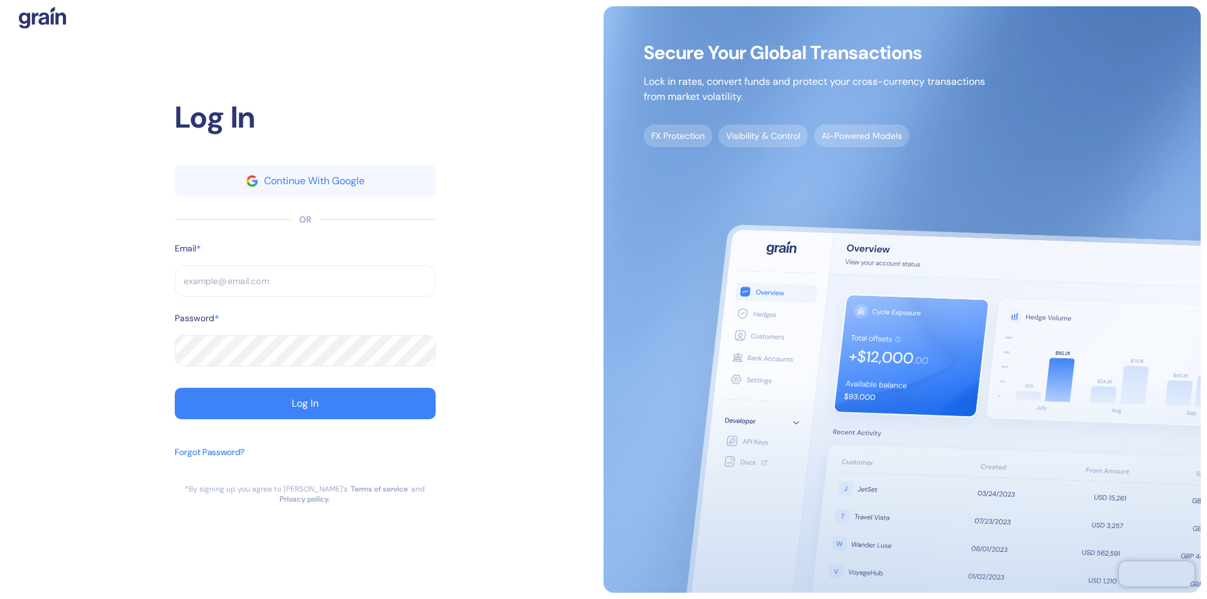
click at [305, 286] on input "text" at bounding box center [305, 280] width 261 height 31
type input "[EMAIL_ADDRESS][DOMAIN_NAME]"
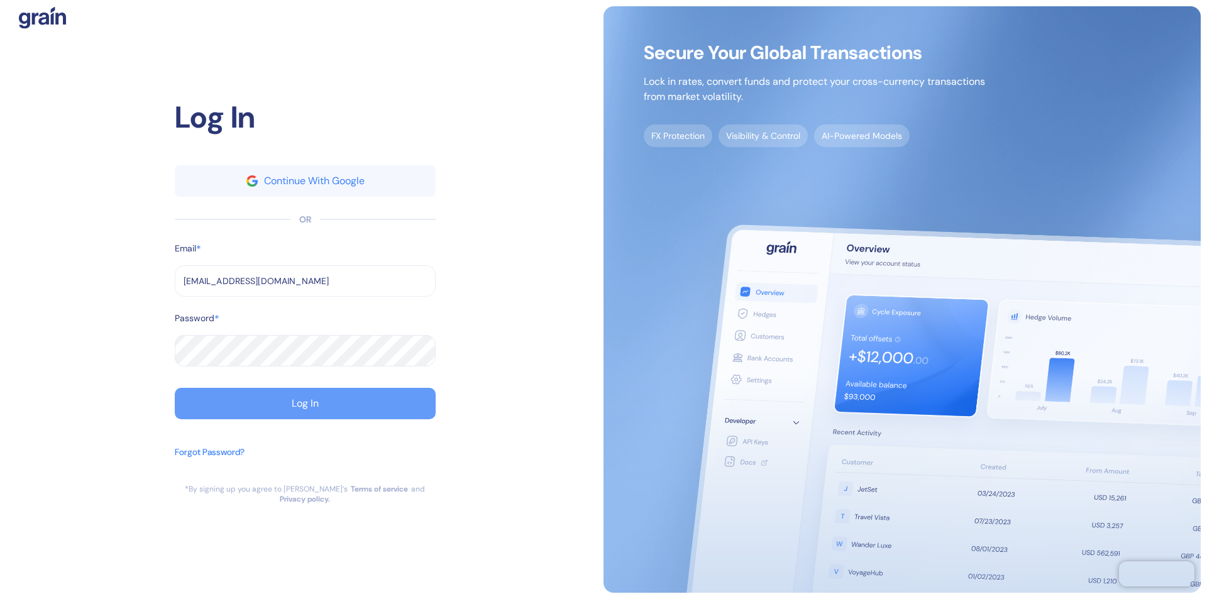
click at [305, 409] on div "Log In" at bounding box center [305, 404] width 27 height 10
